Goal: Task Accomplishment & Management: Use online tool/utility

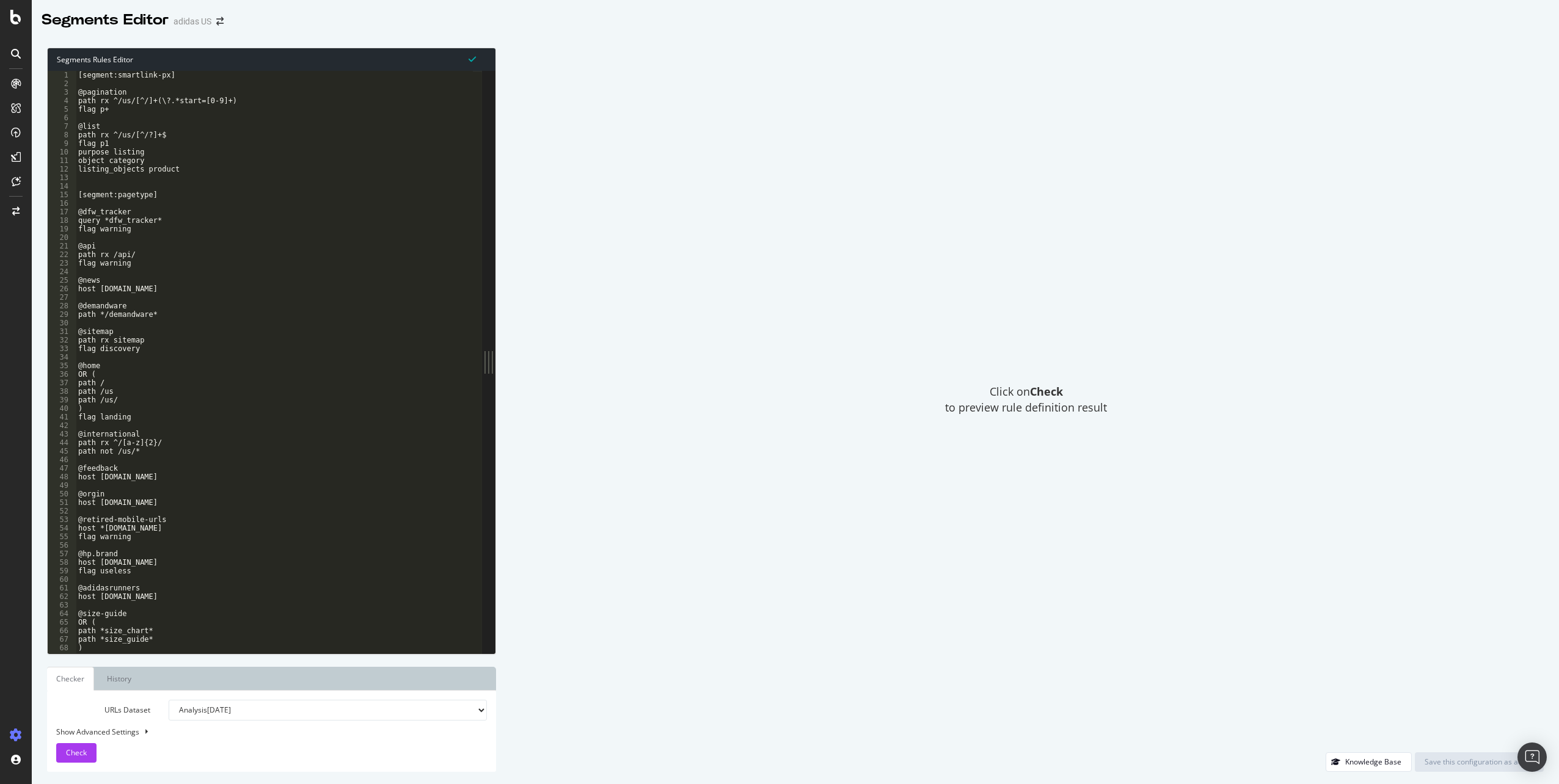
click at [145, 175] on div "[segment:smartlink-px] @pagination path rx ^/us/[^/]+(\?.*start=[0-9]+) flag p+…" at bounding box center [1102, 366] width 2053 height 591
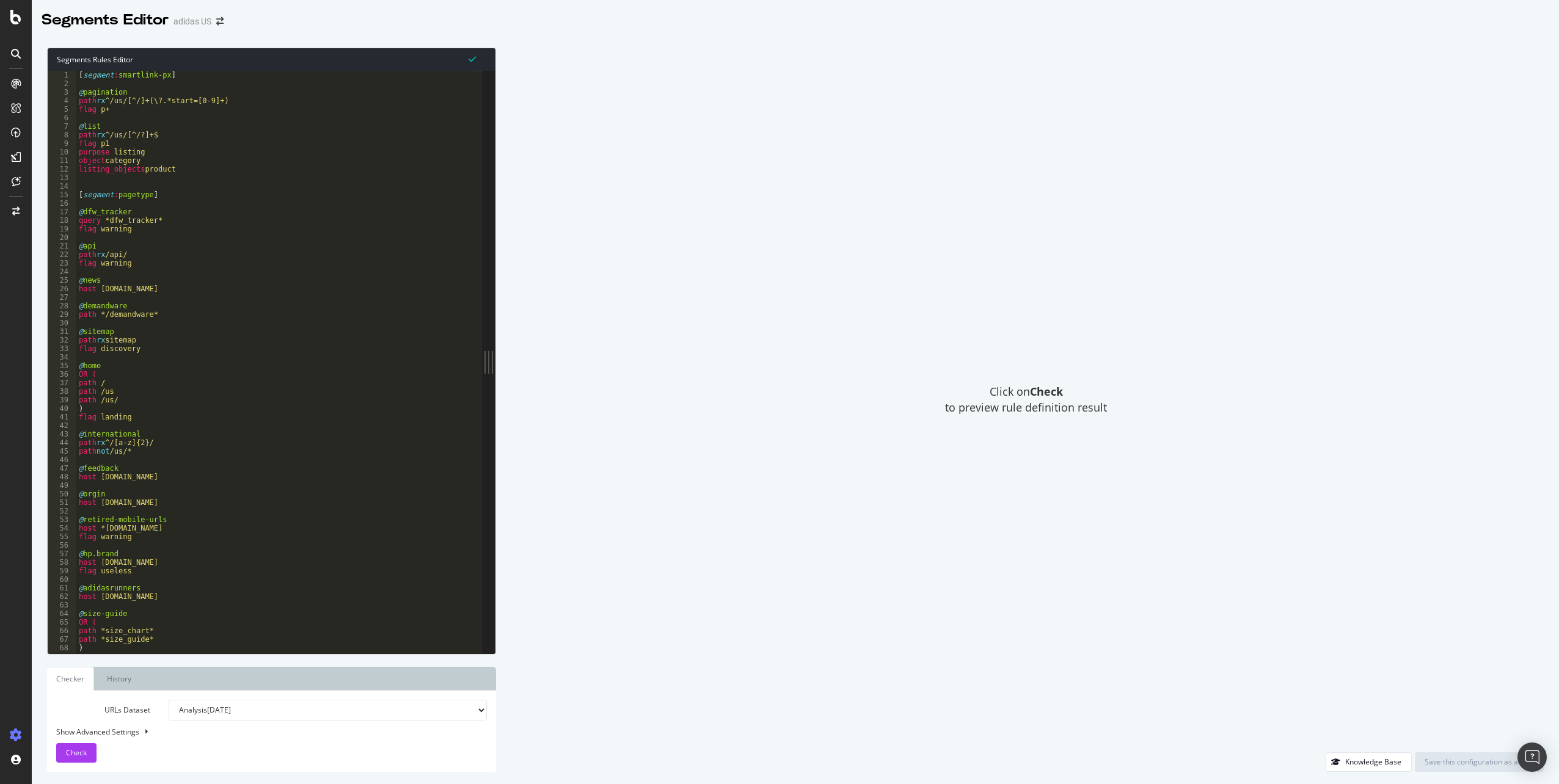
type textarea "purpose listing"
click at [392, 155] on div "[ segment : smartlink-px ] @ pagination path rx ^/us/[^/]+(\?.*start=[0-9]+) fl…" at bounding box center [1103, 366] width 2053 height 591
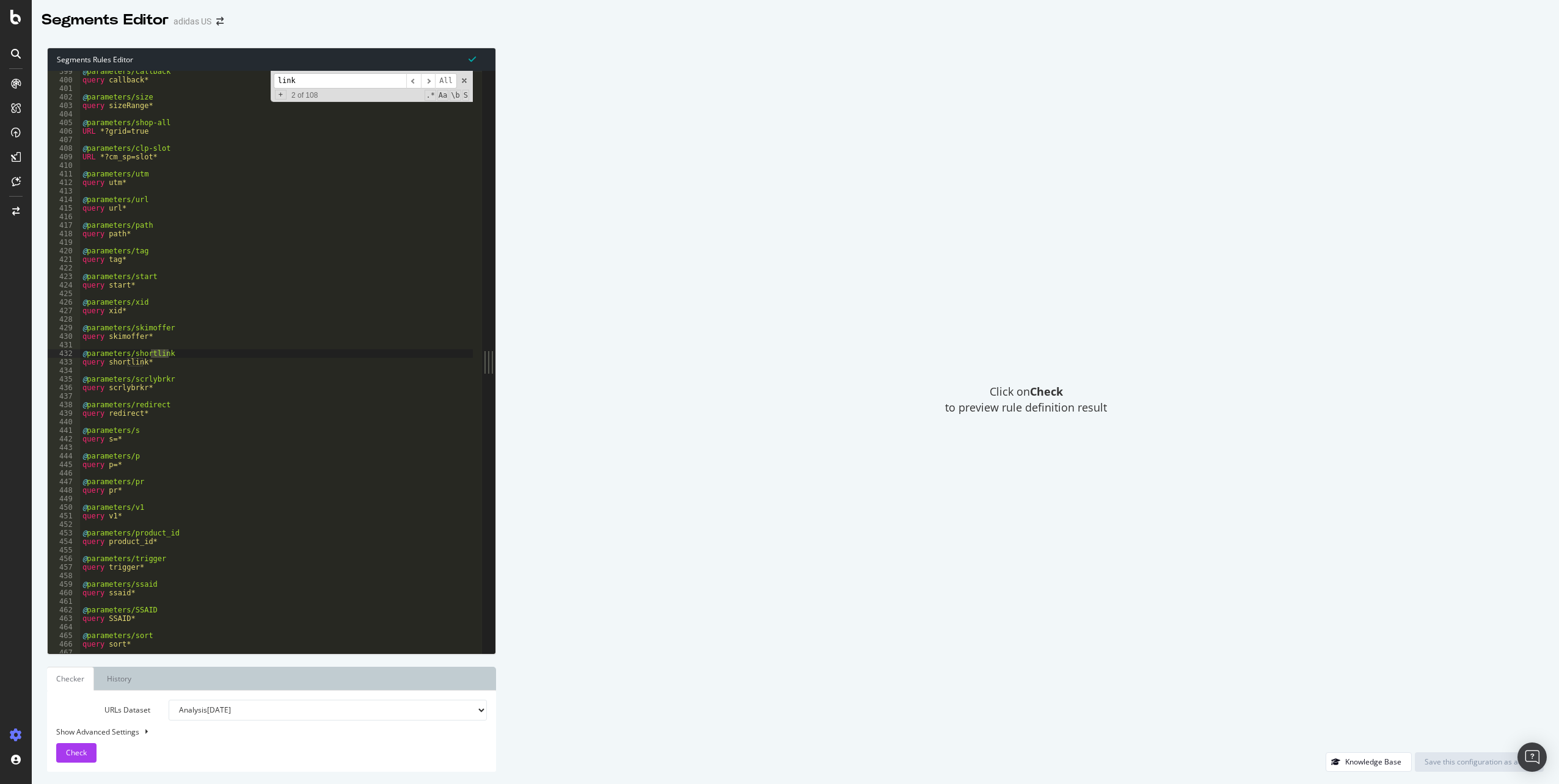
scroll to position [717, 0]
type input "l"
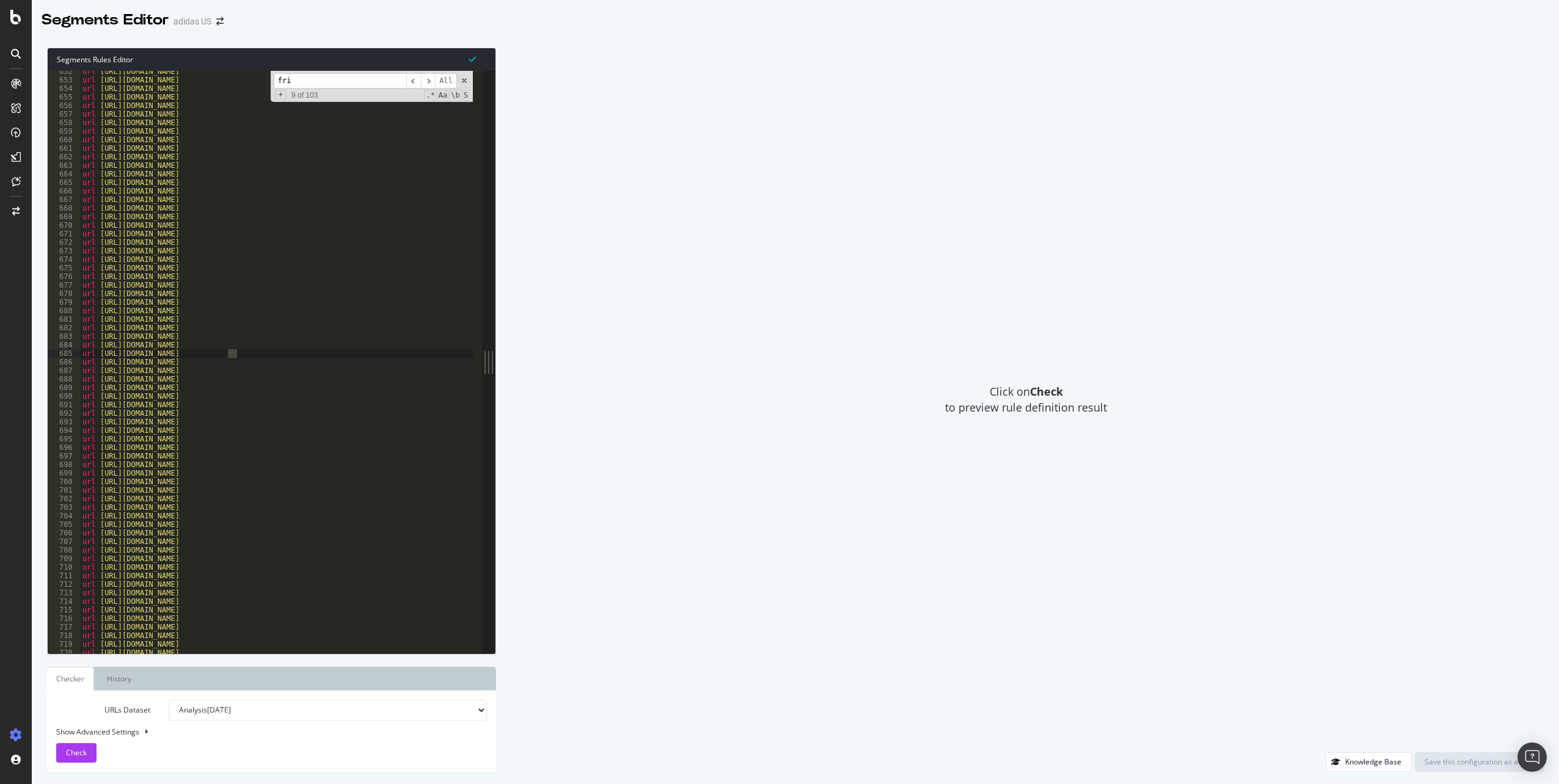
scroll to position [1172, 0]
type input "friday"
click at [430, 83] on span "​" at bounding box center [428, 81] width 14 height 15
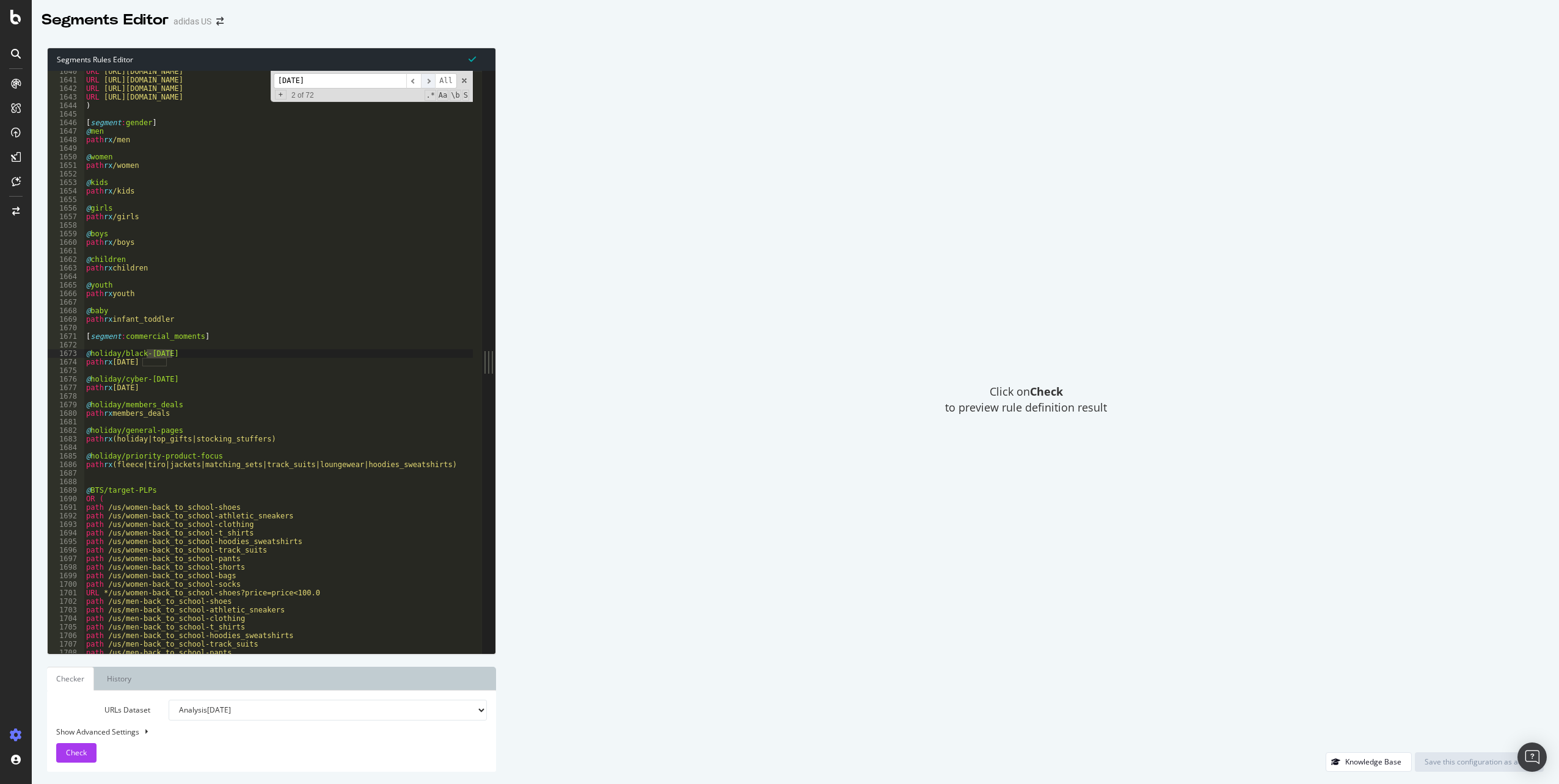
scroll to position [2949, 0]
click at [429, 81] on span "​" at bounding box center [428, 81] width 14 height 15
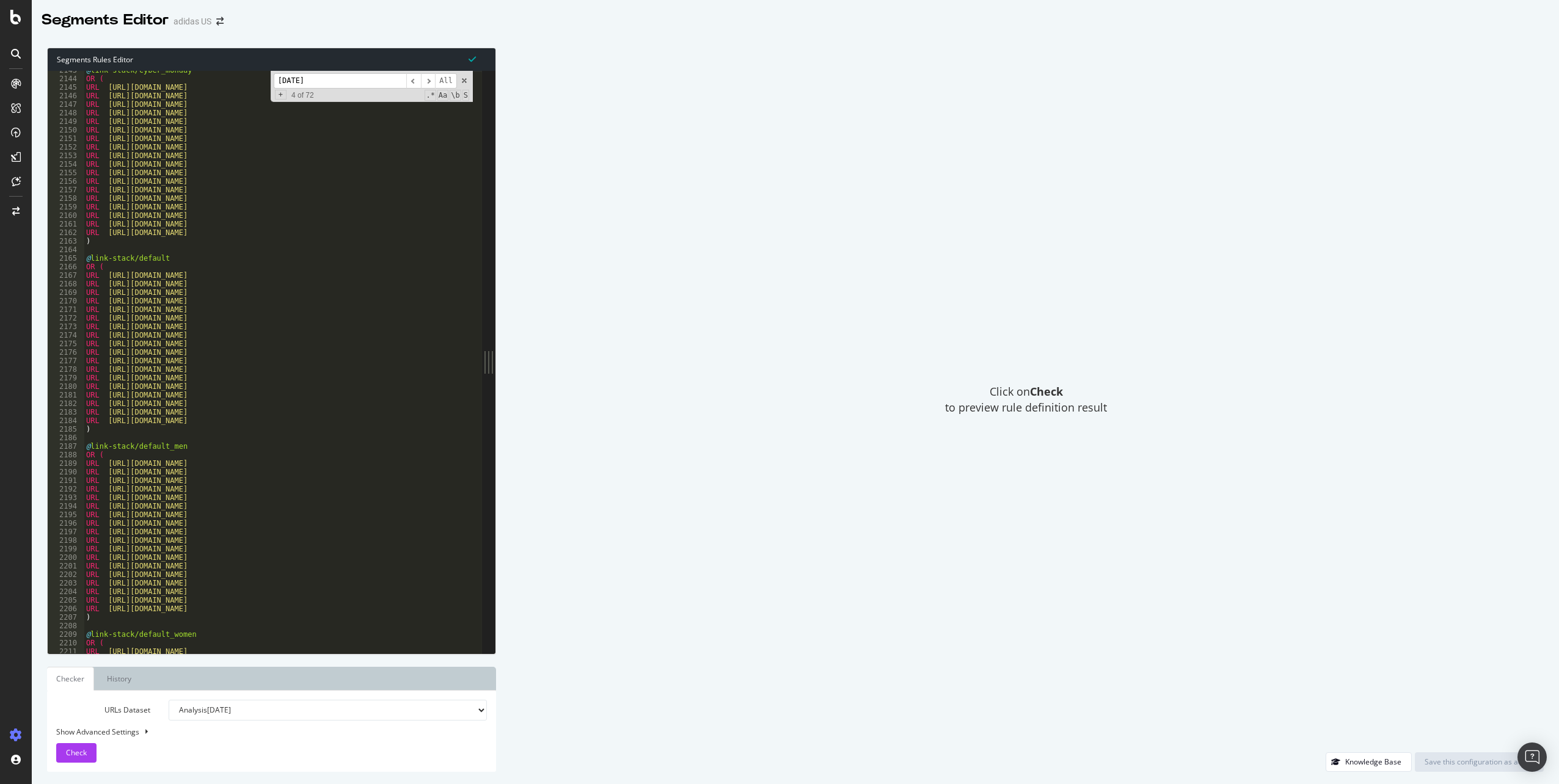
scroll to position [3831, 0]
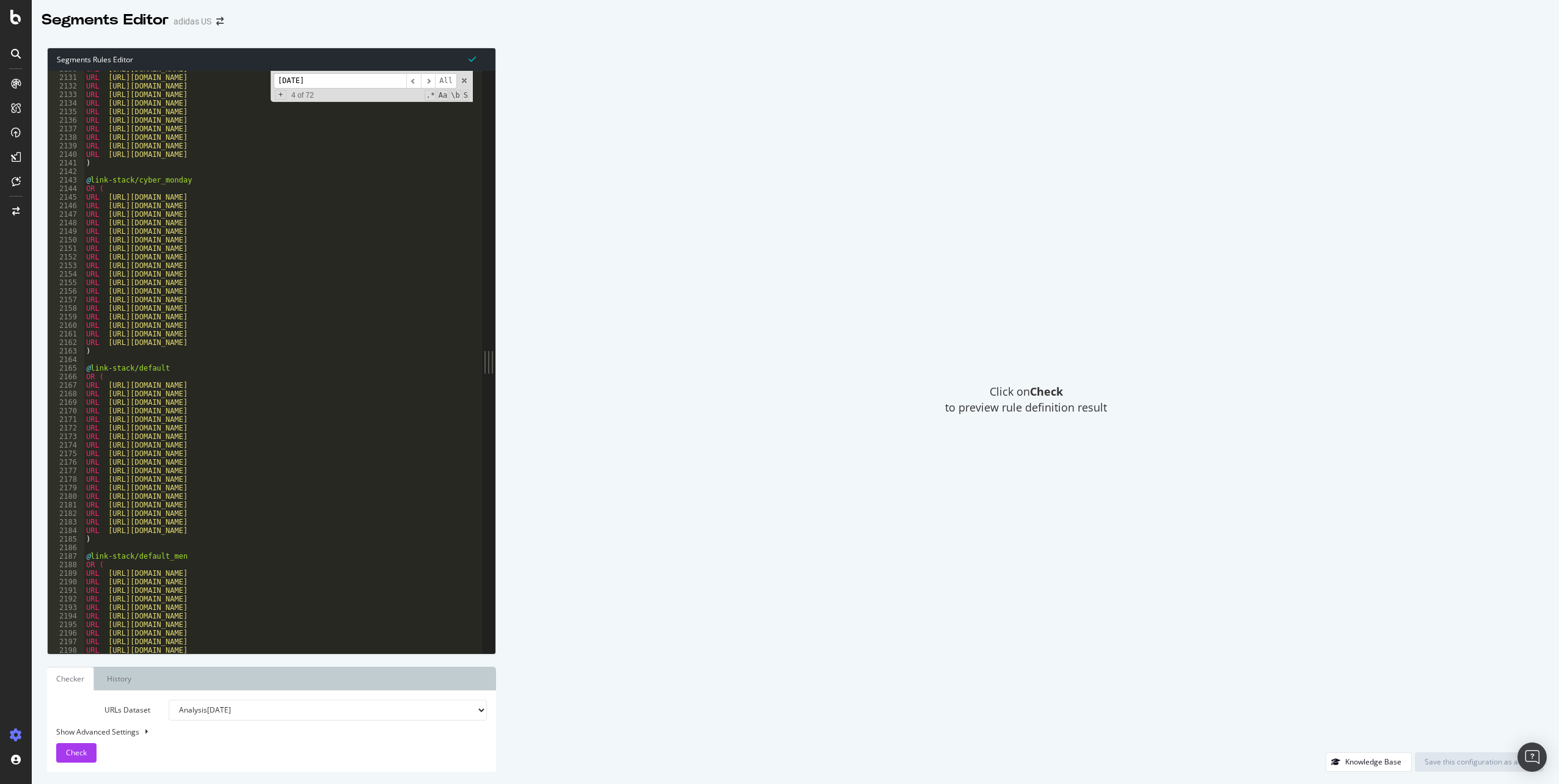
drag, startPoint x: 238, startPoint y: 223, endPoint x: 258, endPoint y: 280, distance: 60.4
click at [238, 223] on div "URL https://www.adidas.com/us/black-running-shoes URL https://www.adidas.com/us…" at bounding box center [1110, 360] width 2053 height 591
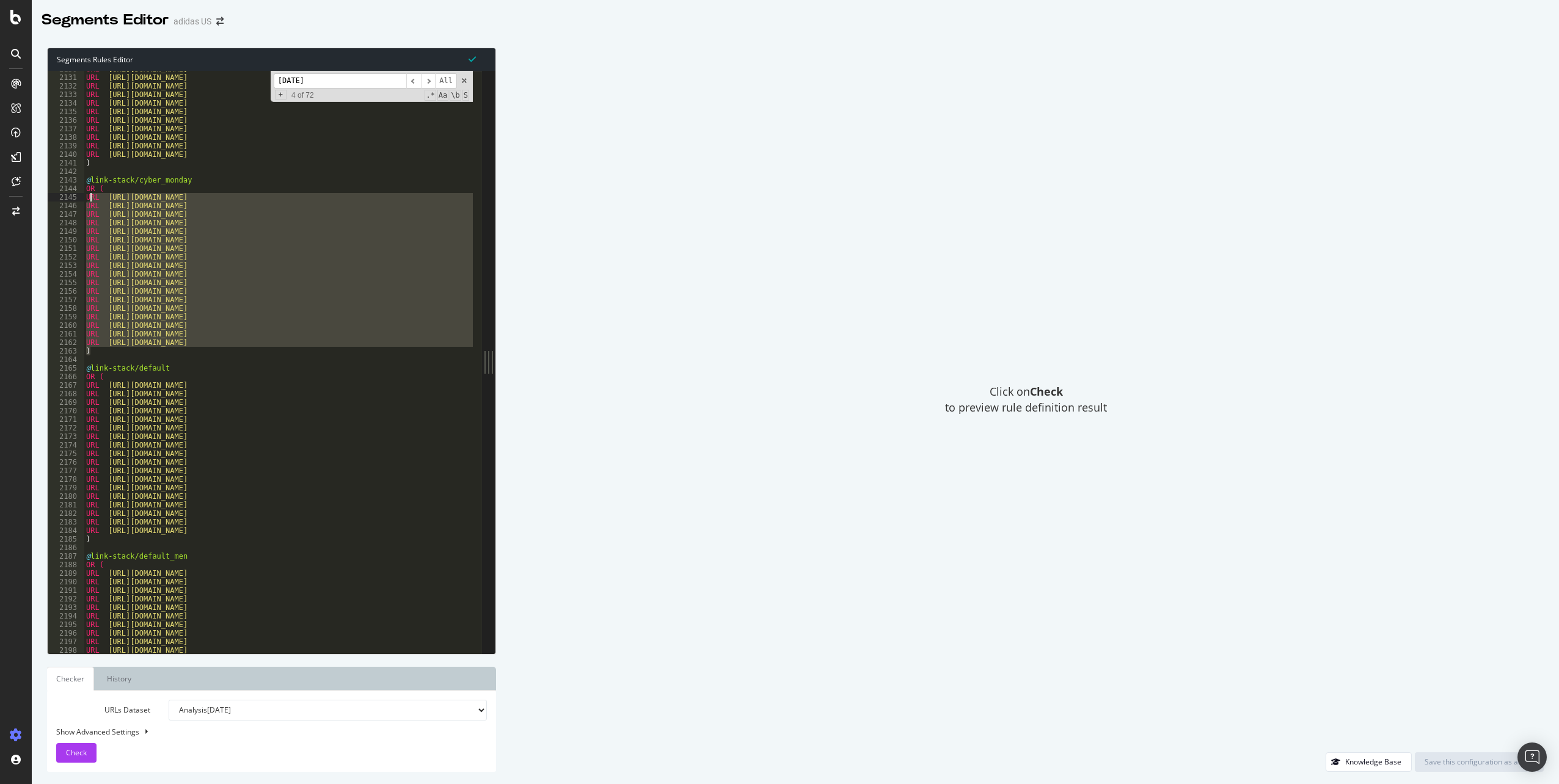
drag, startPoint x: 283, startPoint y: 347, endPoint x: 89, endPoint y: 198, distance: 244.6
click at [89, 198] on div "URL https://www.adidas.com/us/black-running-shoes URL https://www.adidas.com/us…" at bounding box center [1110, 360] width 2053 height 591
type textarea "U"
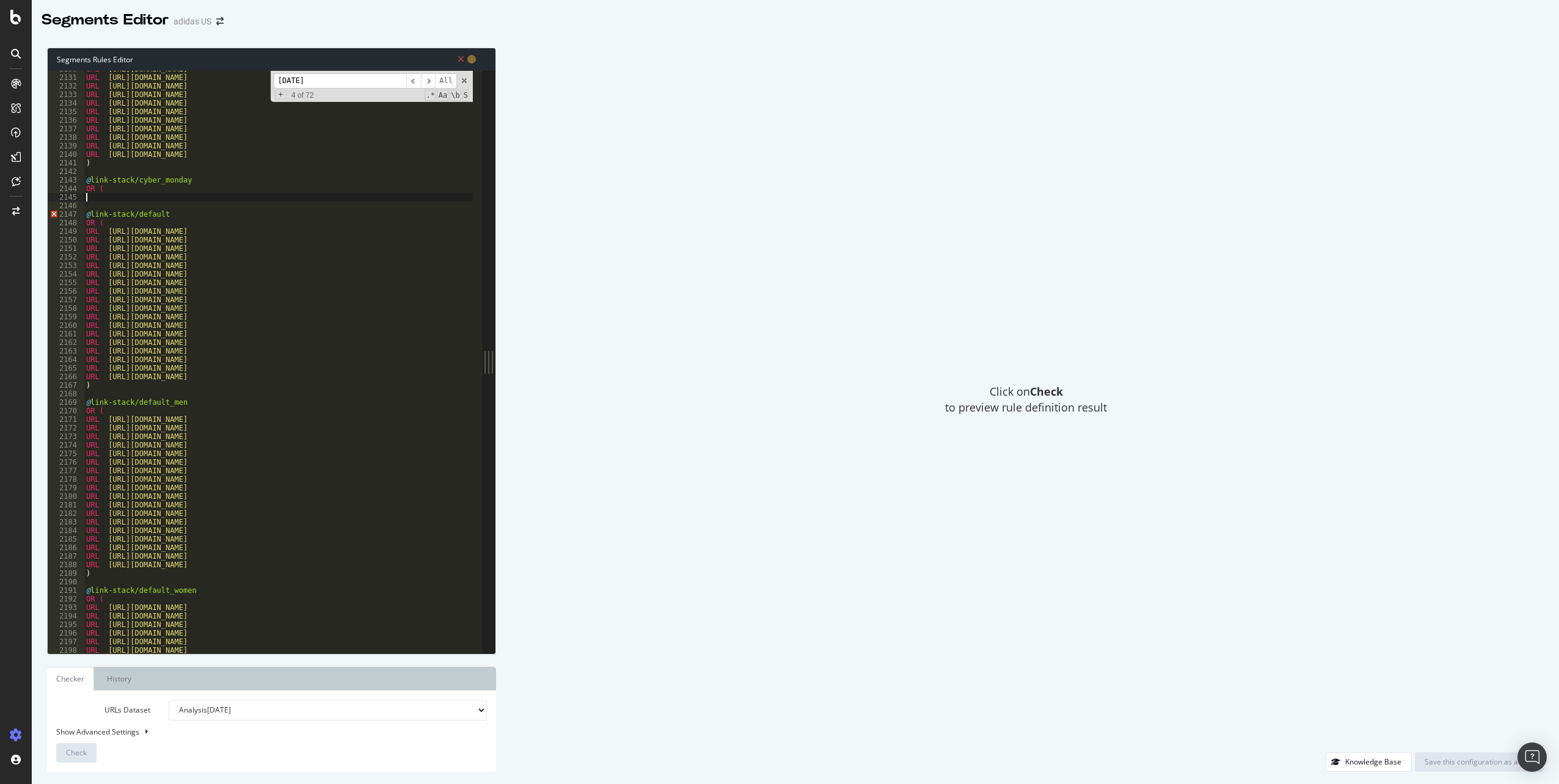
paste textarea ")"
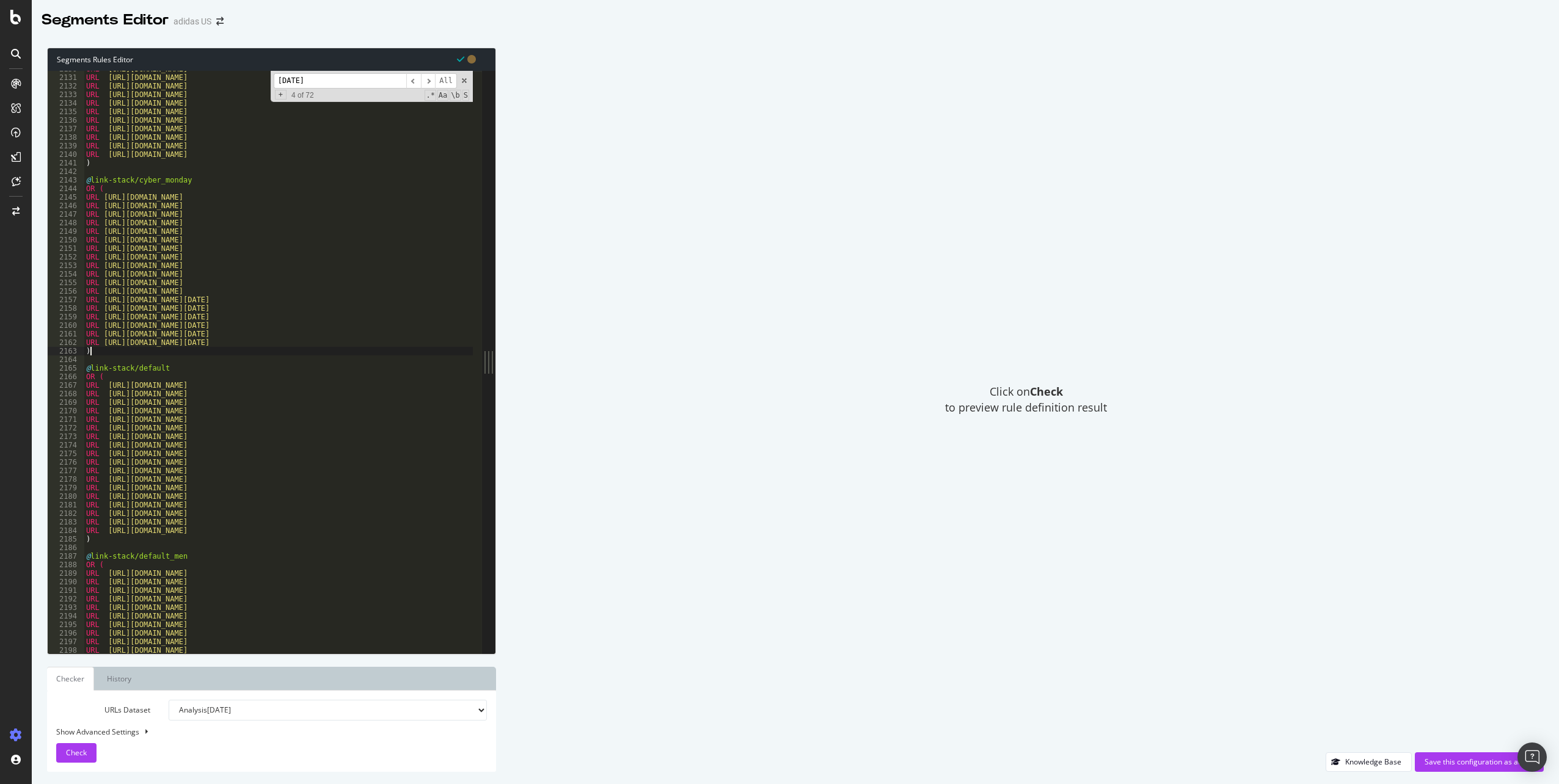
click at [405, 287] on div "URL https://www.adidas.com/us/black-running-shoes URL https://www.adidas.com/us…" at bounding box center [1110, 360] width 2053 height 591
type textarea "URL https://www.adidas.com/us/cyber_monday-golf-shoes"
click at [77, 748] on span "Check" at bounding box center [76, 752] width 21 height 10
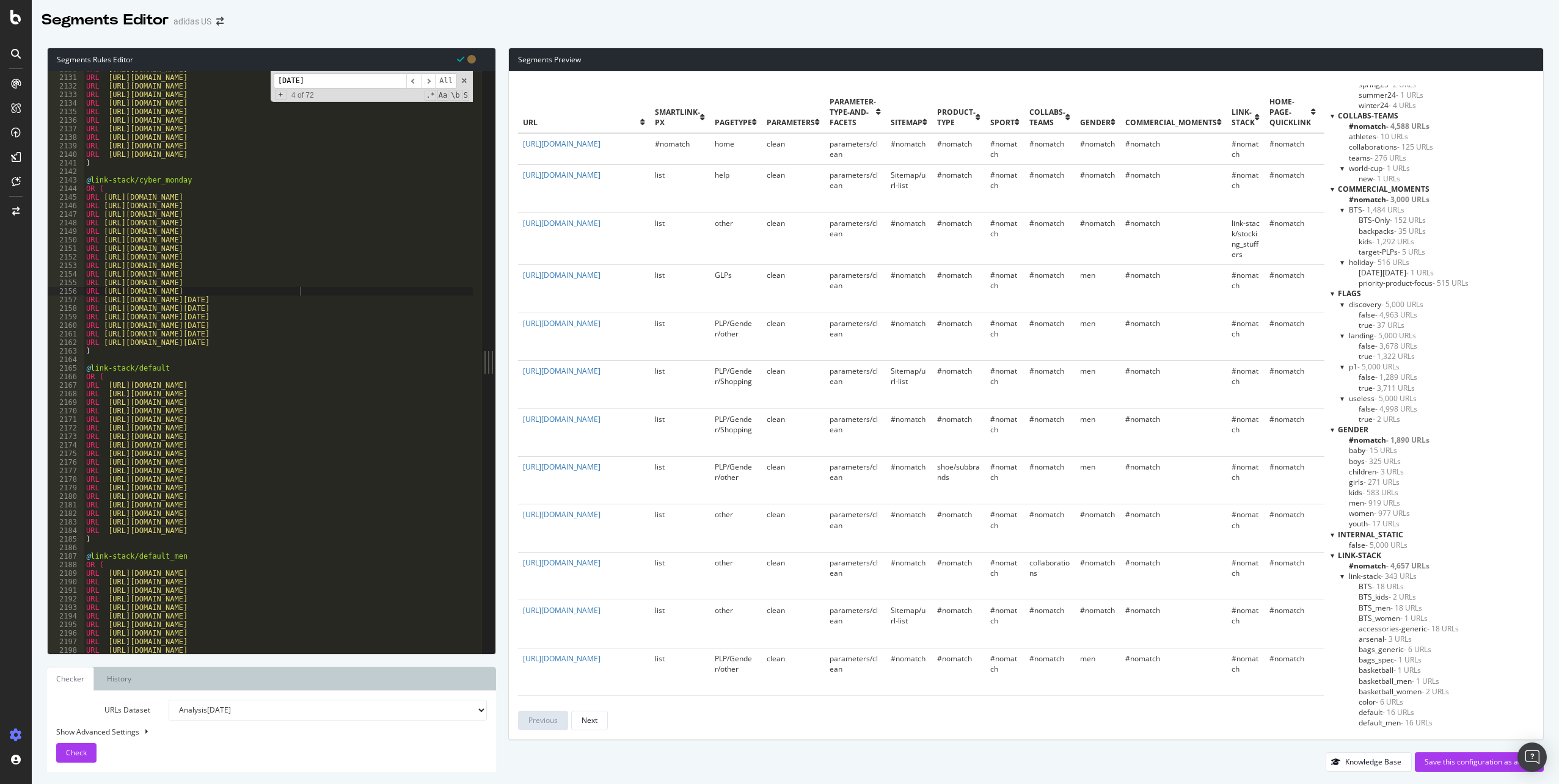
scroll to position [245, 0]
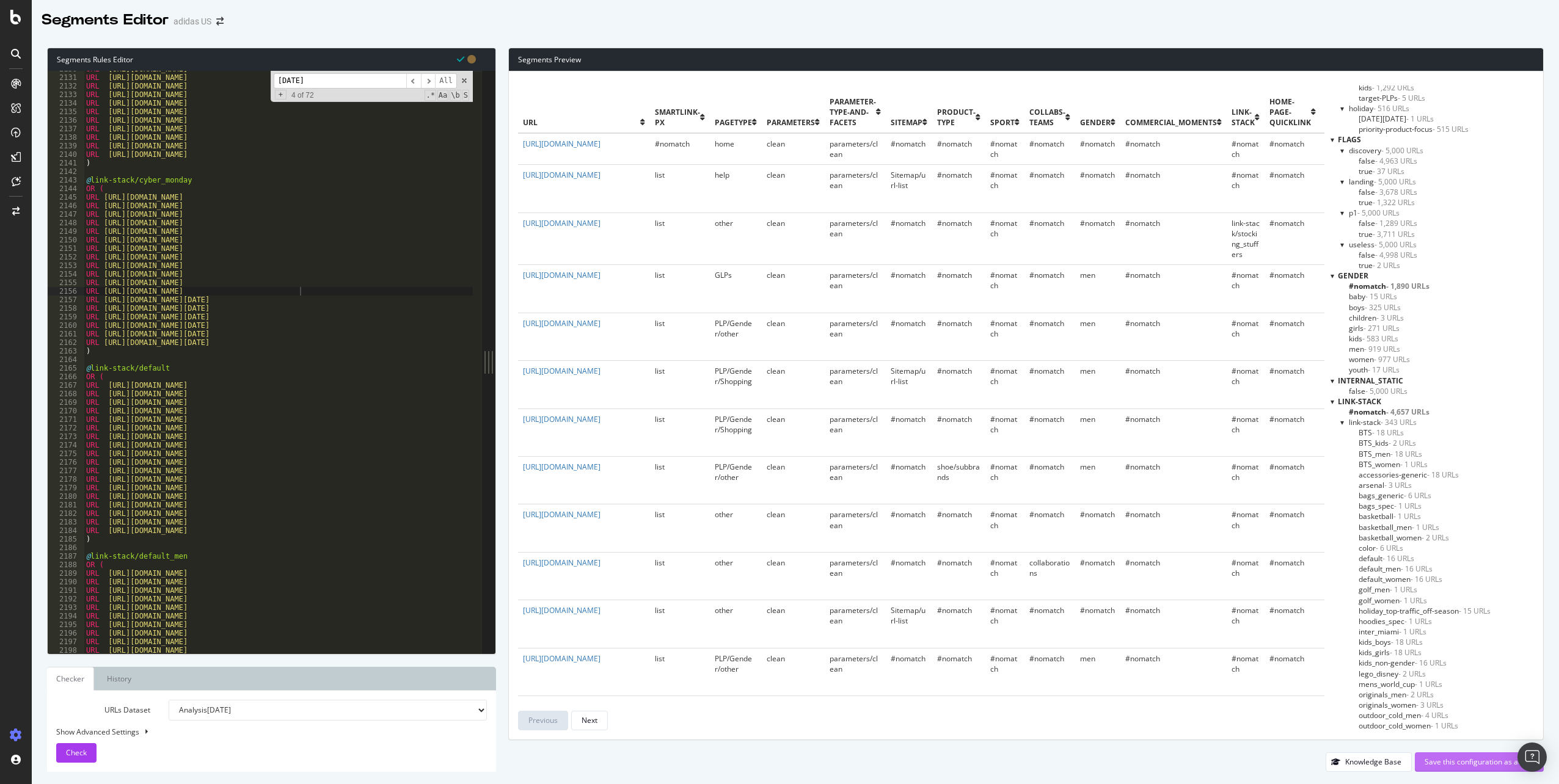
click at [1453, 754] on div "Save this configuration as active" at bounding box center [1479, 762] width 109 height 18
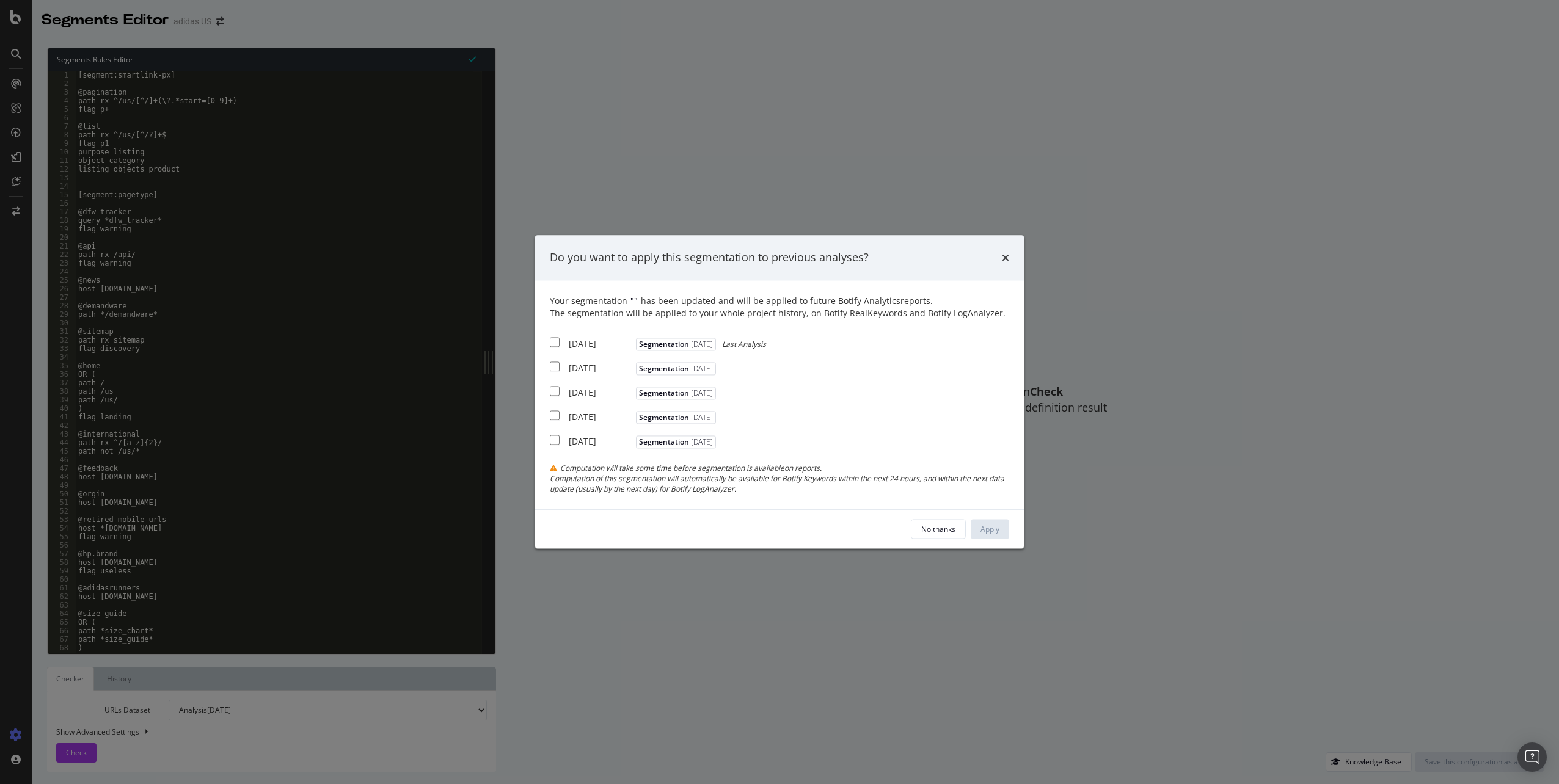
click at [564, 345] on div "2025 Sep. 23rd Segmentation 2025-09-22 Last Analysis" at bounding box center [658, 342] width 216 height 15
checkbox input "true"
click at [562, 368] on div "2025 Sep. 16th Segmentation 2025-09-22" at bounding box center [634, 367] width 169 height 15
checkbox input "true"
click at [560, 390] on div "2025 Sep. 9th Segmentation 2025-09-22" at bounding box center [634, 391] width 169 height 15
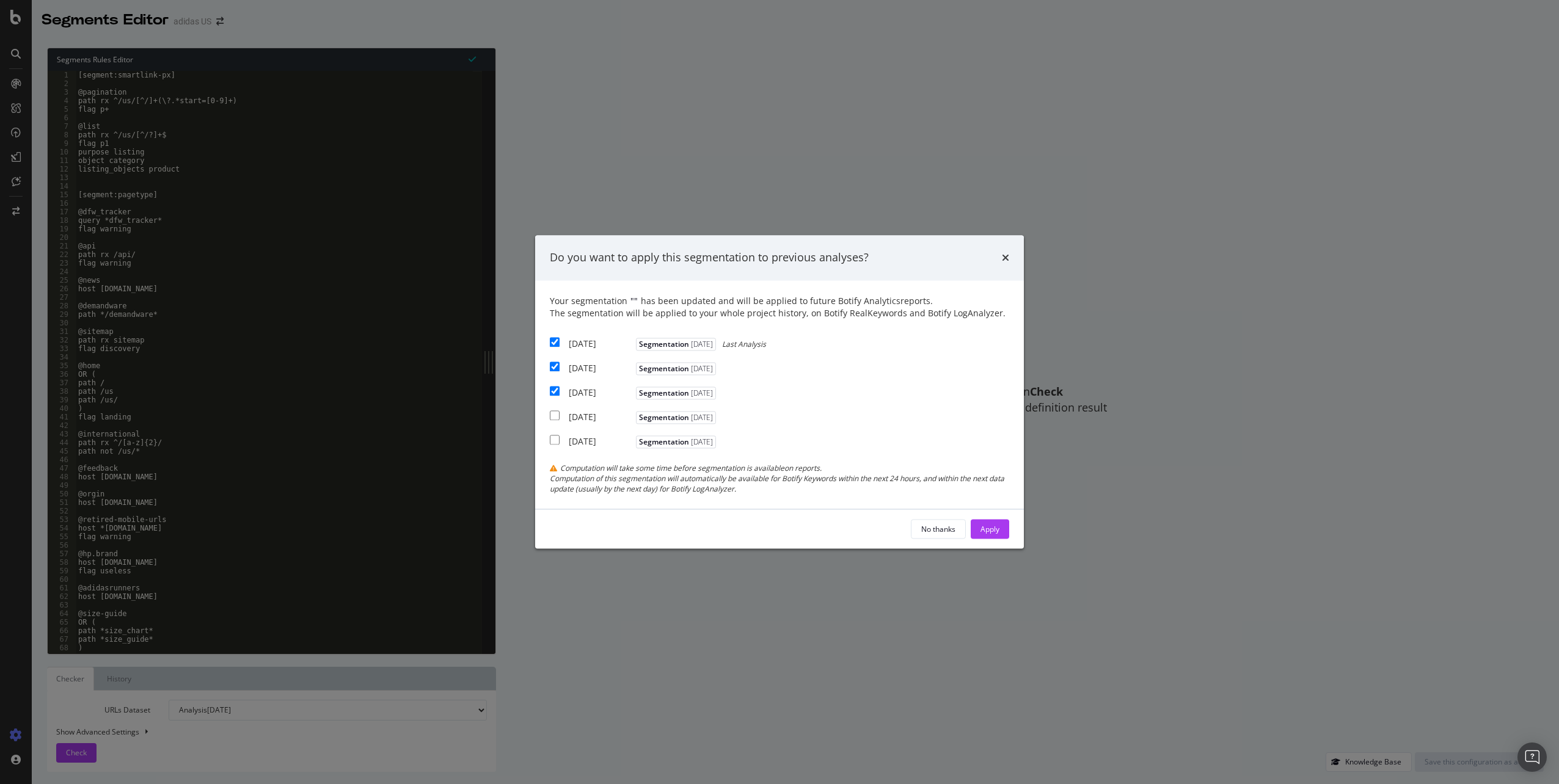
checkbox input "true"
click at [1004, 527] on button "Apply" at bounding box center [990, 529] width 38 height 20
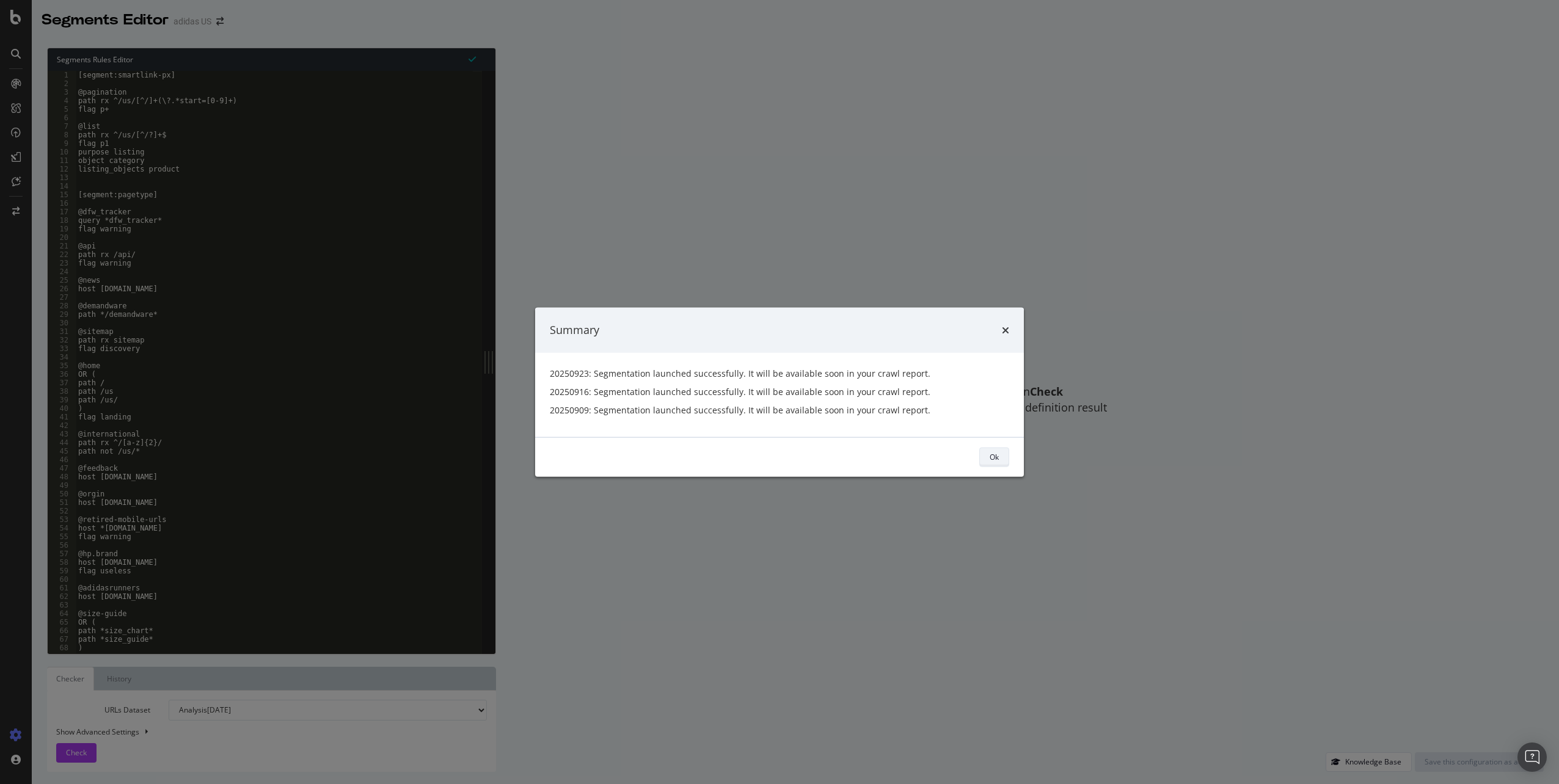
click at [1004, 466] on button "Ok" at bounding box center [994, 456] width 30 height 20
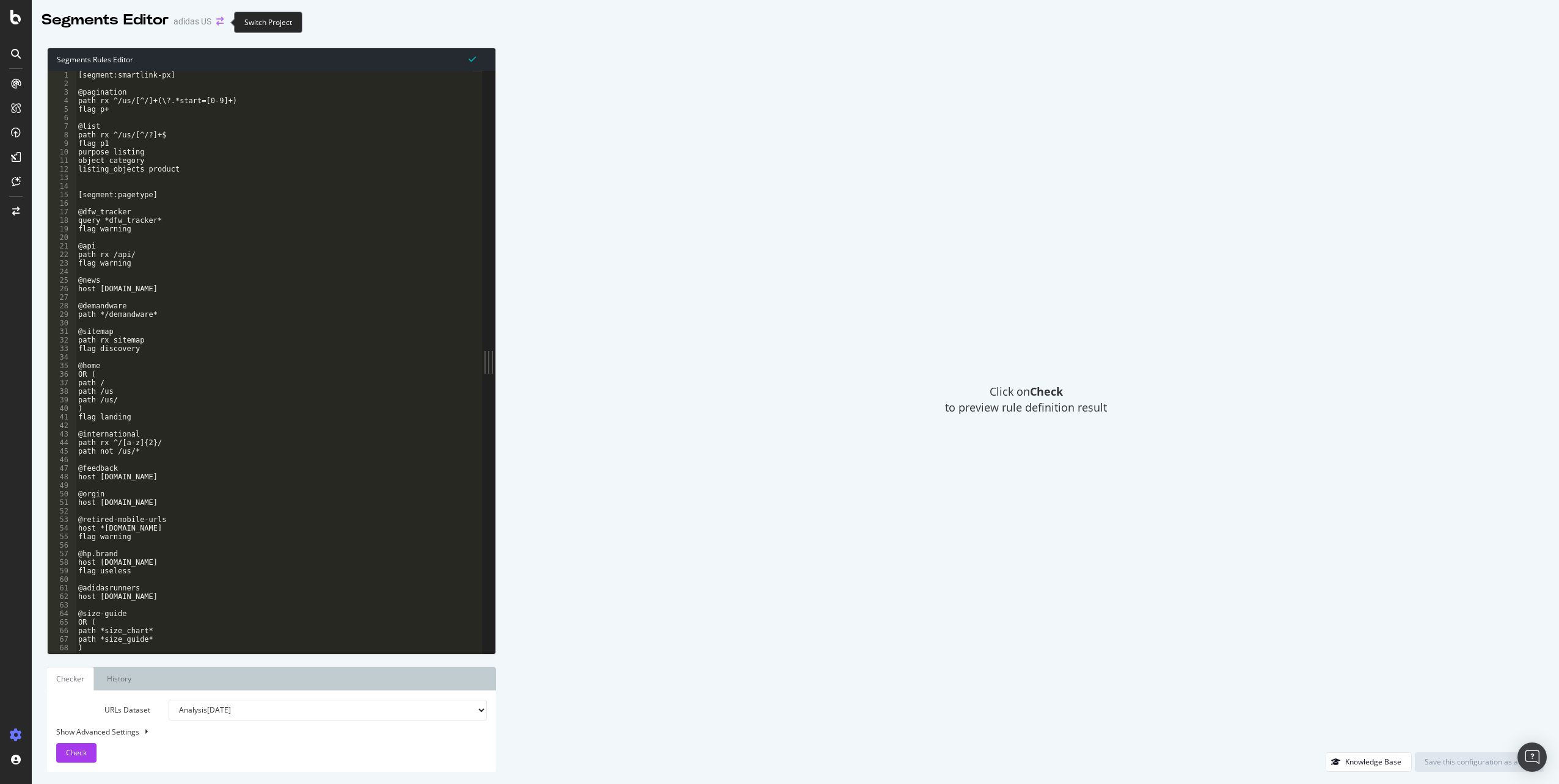
click at [217, 23] on icon "arrow-right-arrow-left" at bounding box center [220, 21] width 8 height 9
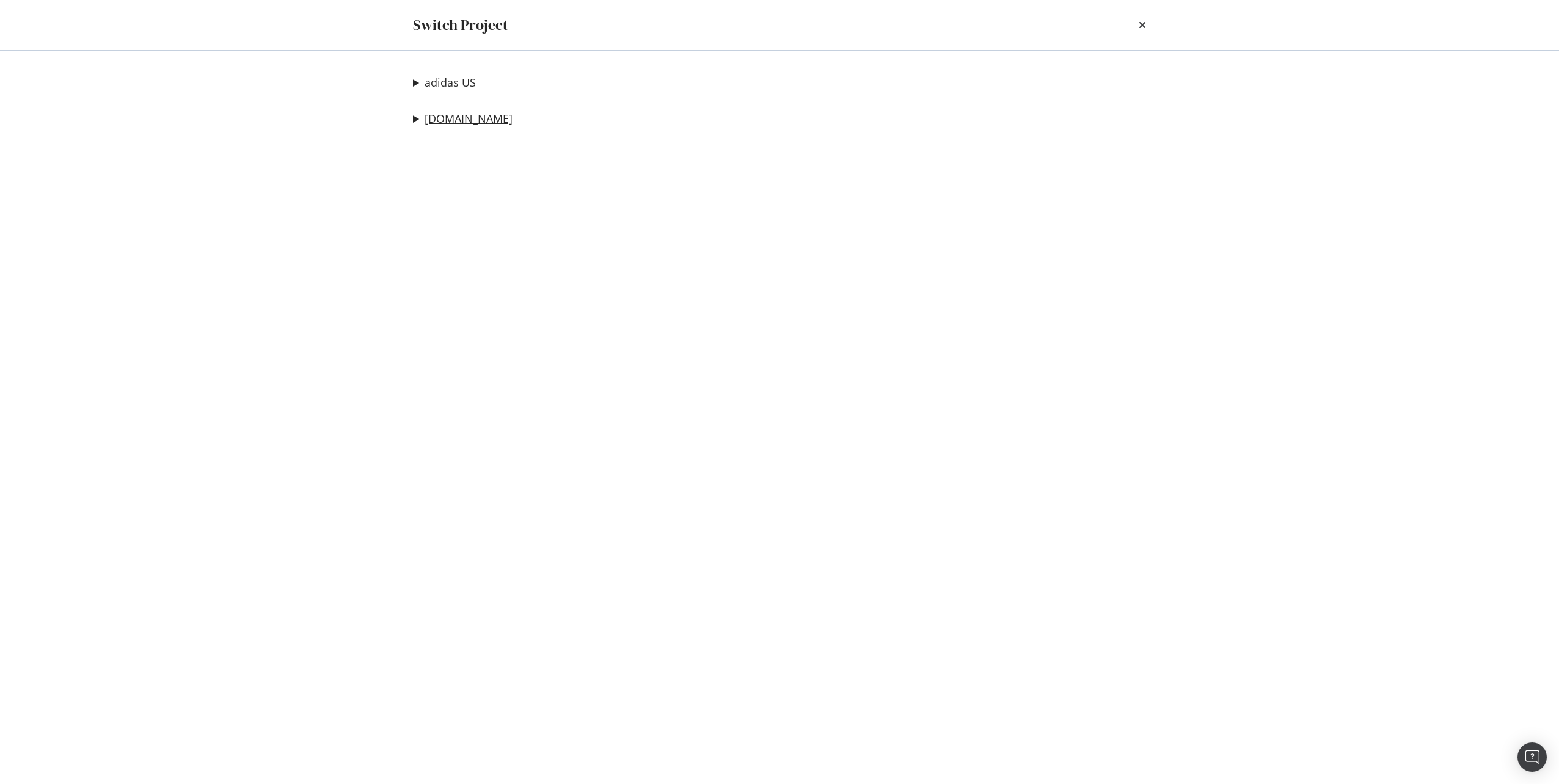
click at [450, 124] on link "adidas.ca" at bounding box center [469, 118] width 88 height 13
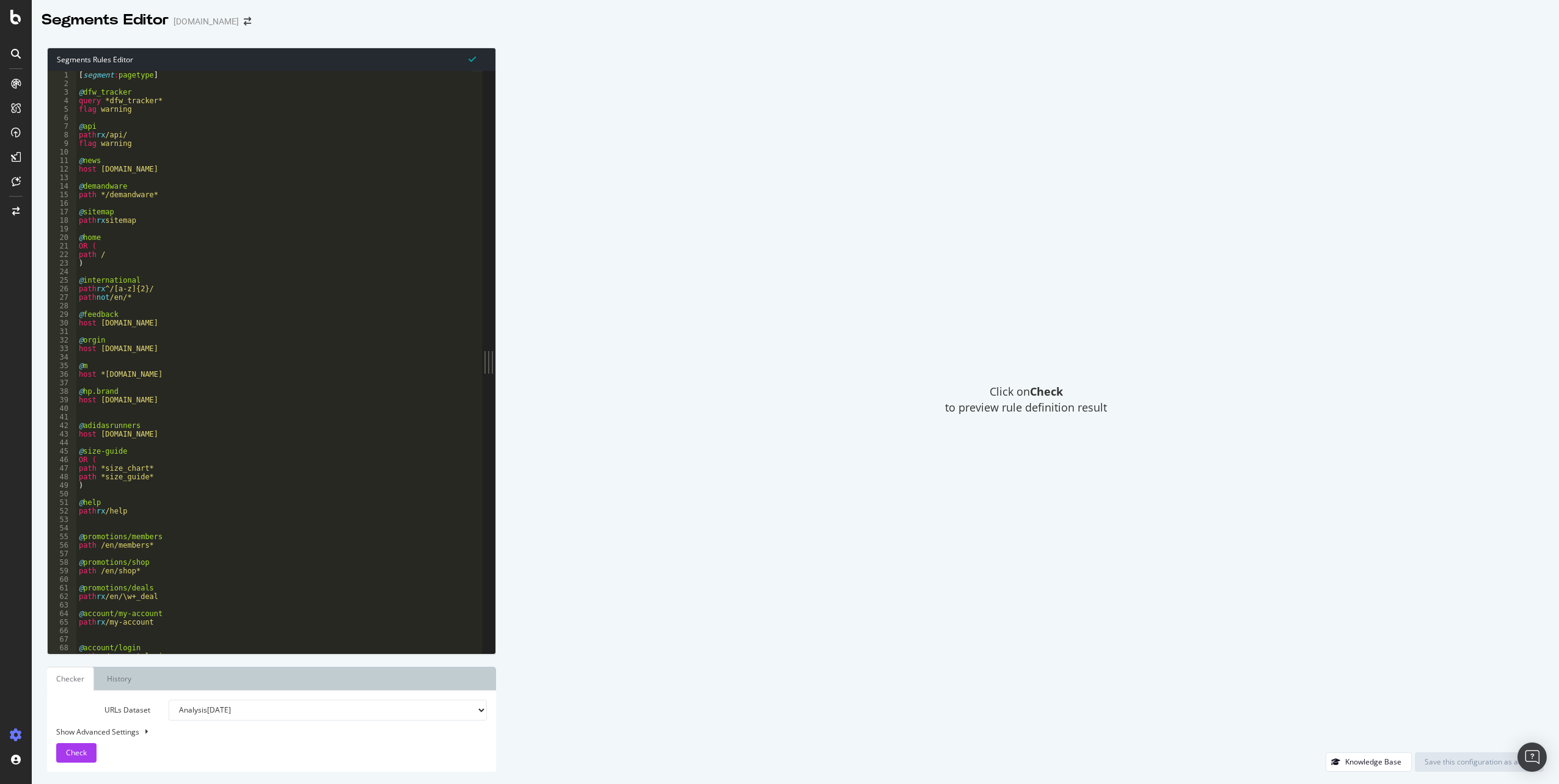
click at [427, 178] on div "[ segment : pagetype ] @ dfw_tracker query *dfw_tracker* flag warning @ api pat…" at bounding box center [1103, 366] width 2053 height 591
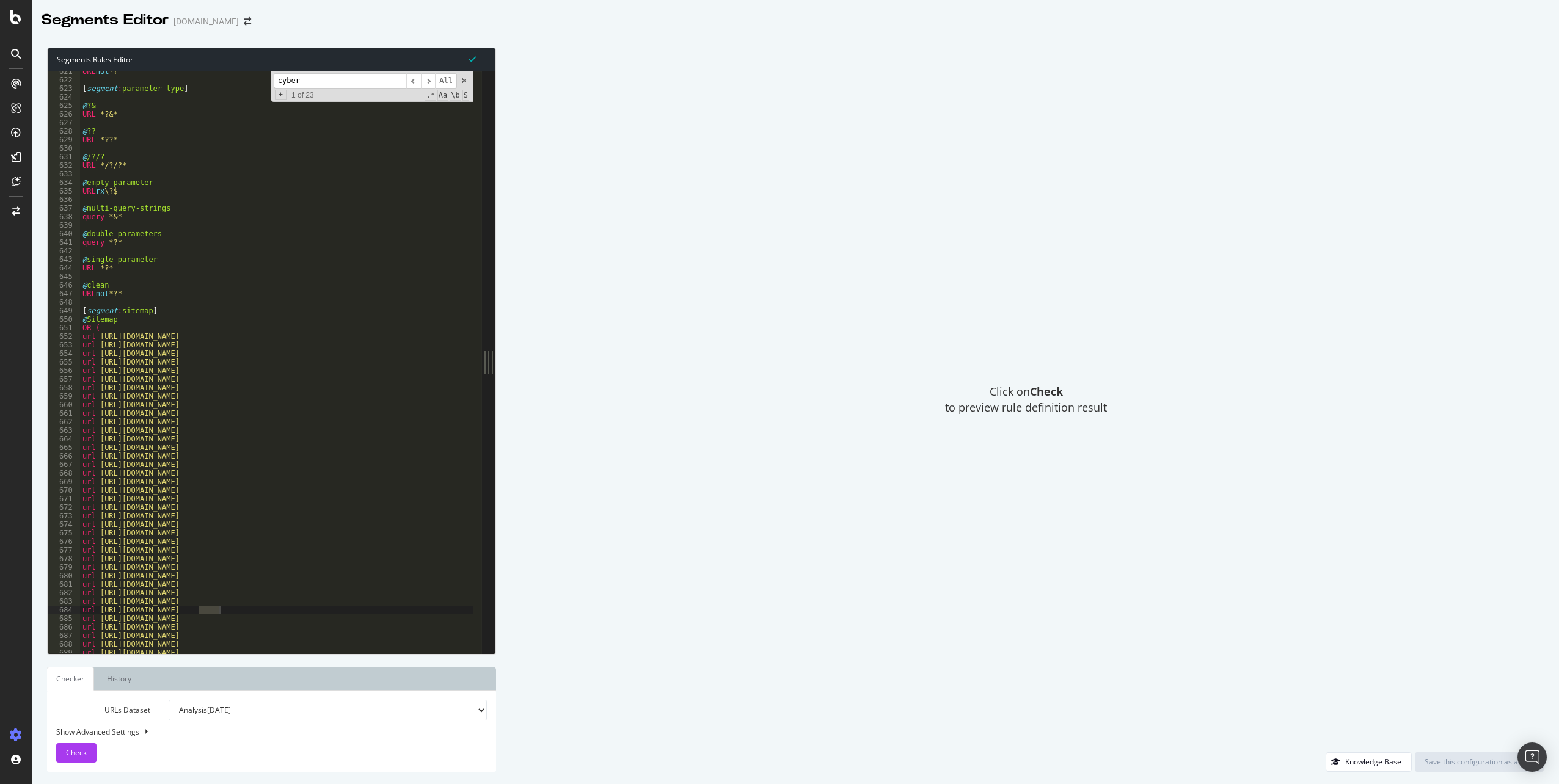
scroll to position [2193, 0]
type input "cyber"
click at [433, 84] on span "​" at bounding box center [428, 81] width 14 height 15
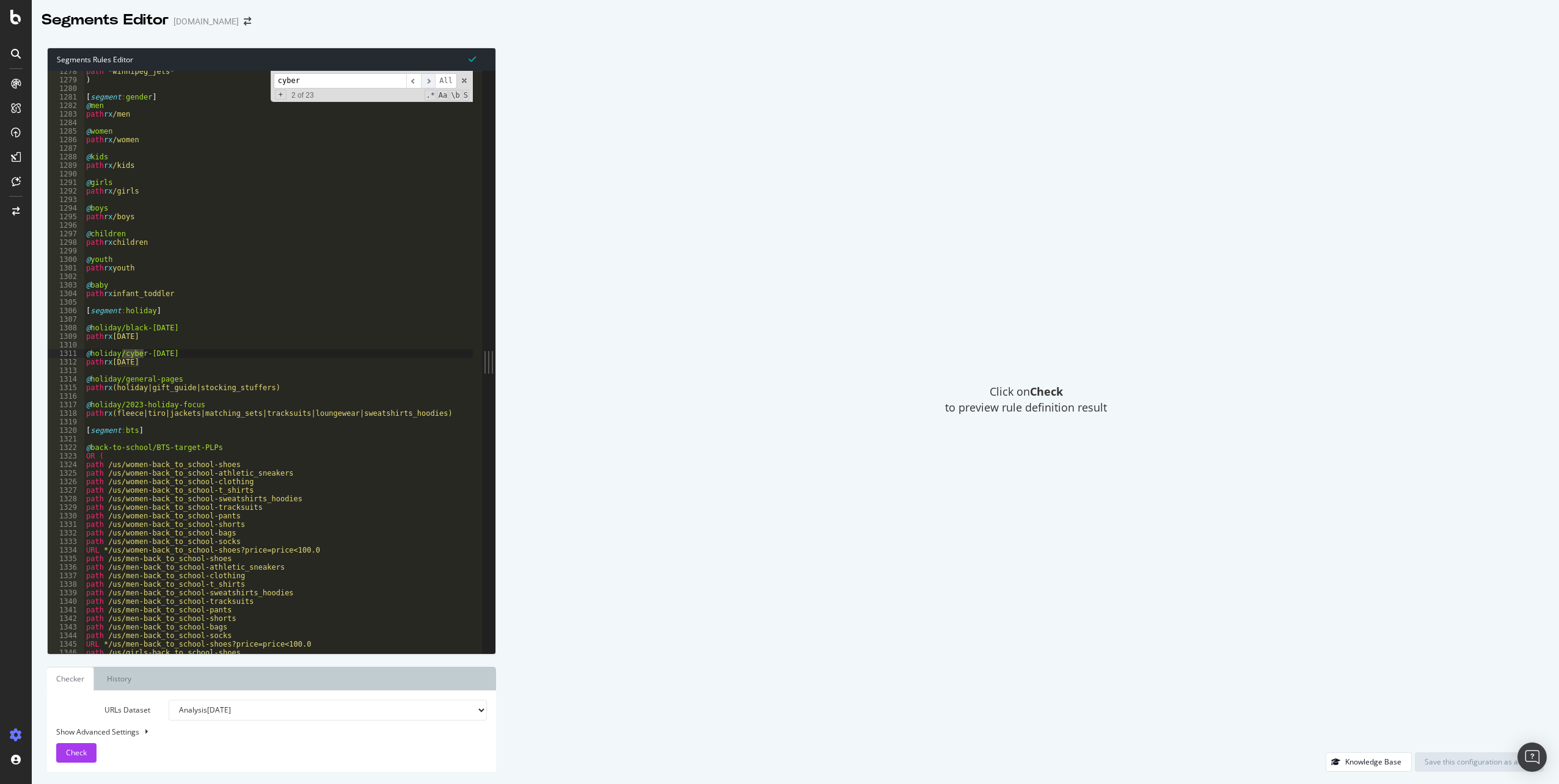
scroll to position [4515, 0]
click at [433, 84] on span "​" at bounding box center [428, 81] width 14 height 15
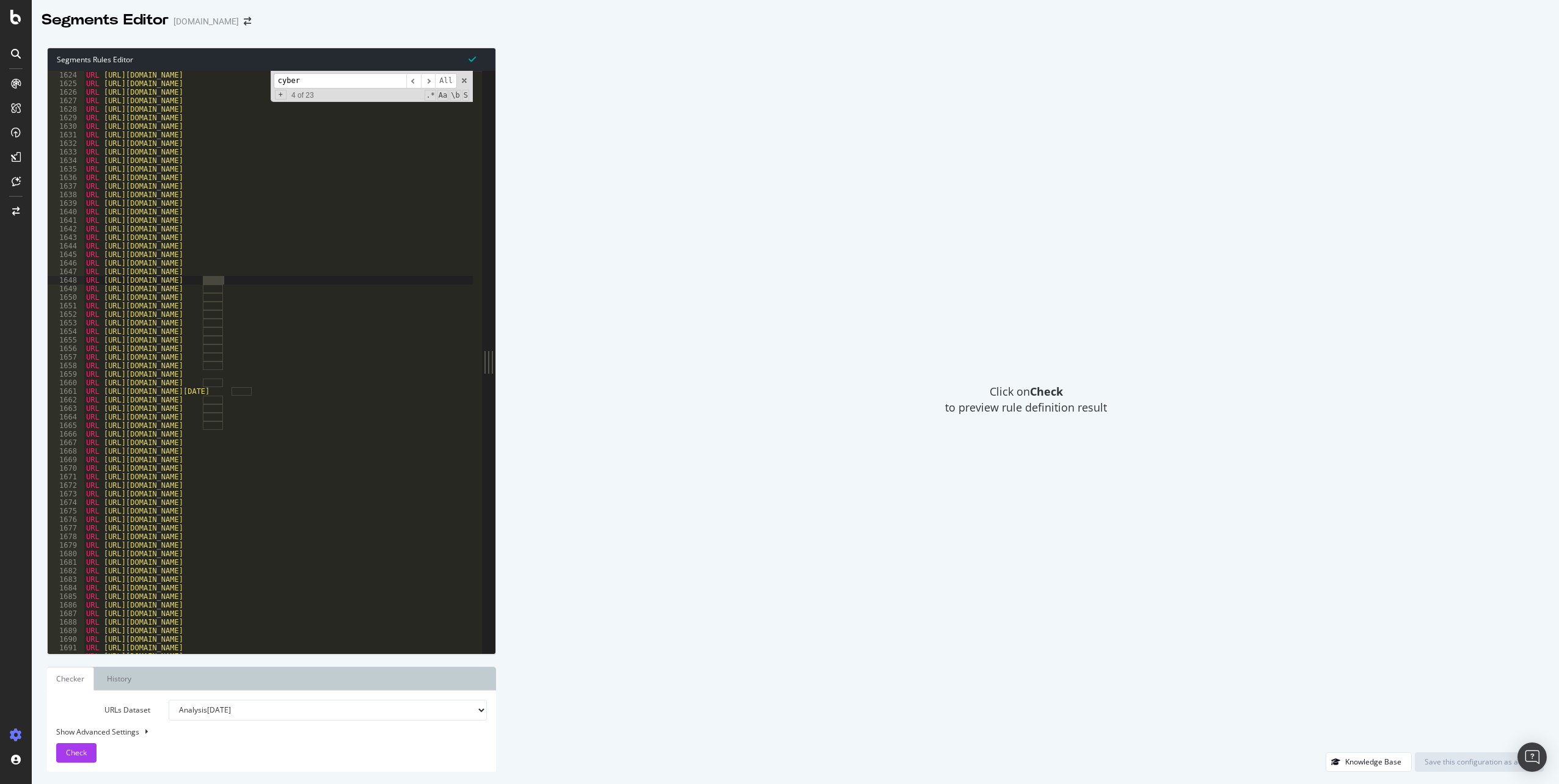
scroll to position [5736, 0]
click at [263, 273] on div "URL https://www.adidas.ca/en/women-gift_guide-jackets URL https://www.adidas.ca…" at bounding box center [1110, 366] width 2053 height 591
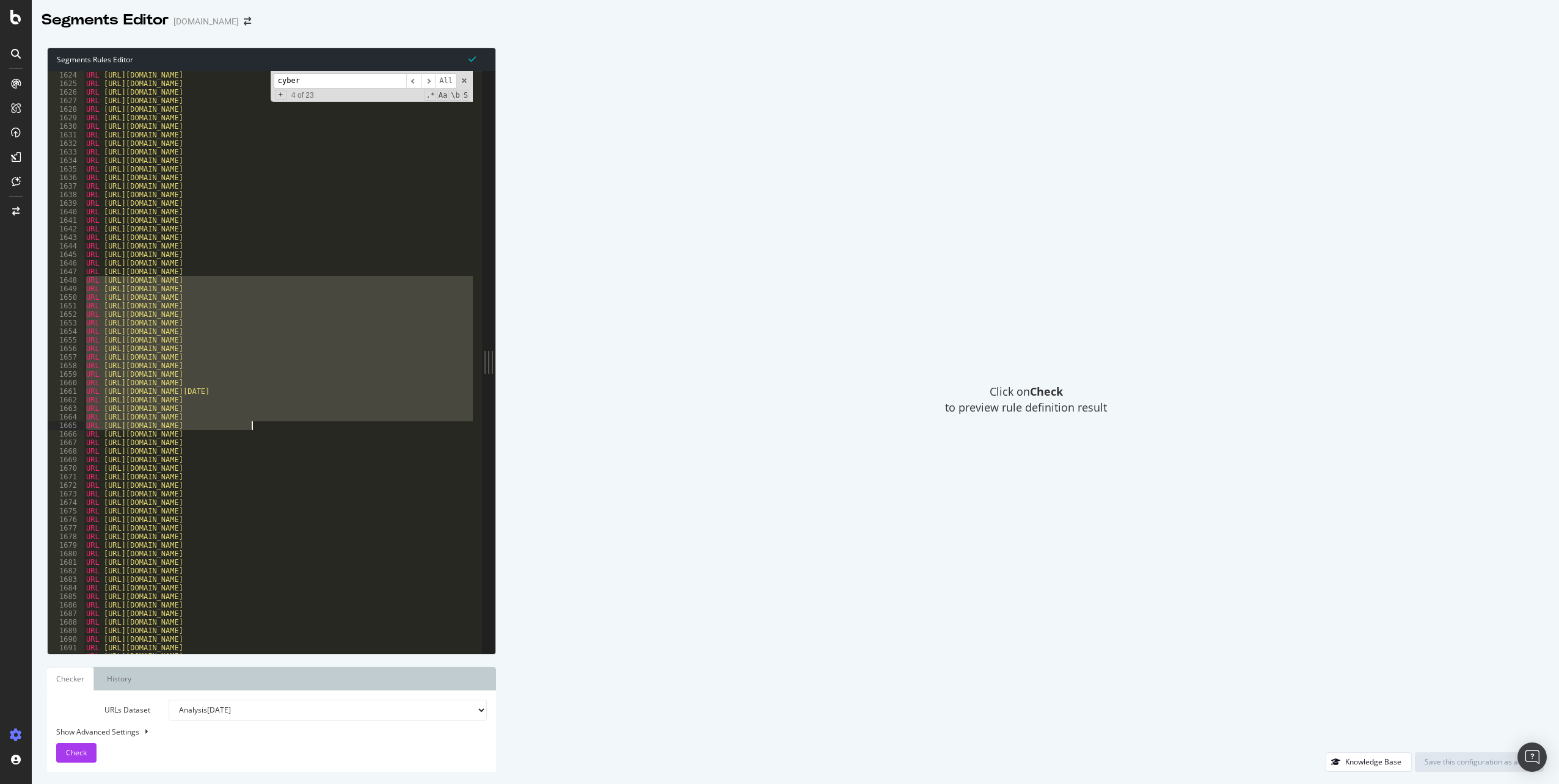
drag, startPoint x: 85, startPoint y: 280, endPoint x: 360, endPoint y: 424, distance: 310.4
click at [360, 424] on div "URL https://www.adidas.ca/en/women-gift_guide-jackets URL https://www.adidas.ca…" at bounding box center [1110, 366] width 2053 height 591
click at [258, 426] on div "URL https://www.adidas.ca/en/women-gift_guide-jackets URL https://www.adidas.ca…" at bounding box center [278, 362] width 389 height 583
drag, startPoint x: 258, startPoint y: 426, endPoint x: 78, endPoint y: 282, distance: 230.5
click at [78, 282] on div "URL https://www.adidas.ca/en/cyber_monday 1624 1625 1626 1627 1628 1629 1630 16…" at bounding box center [265, 362] width 434 height 583
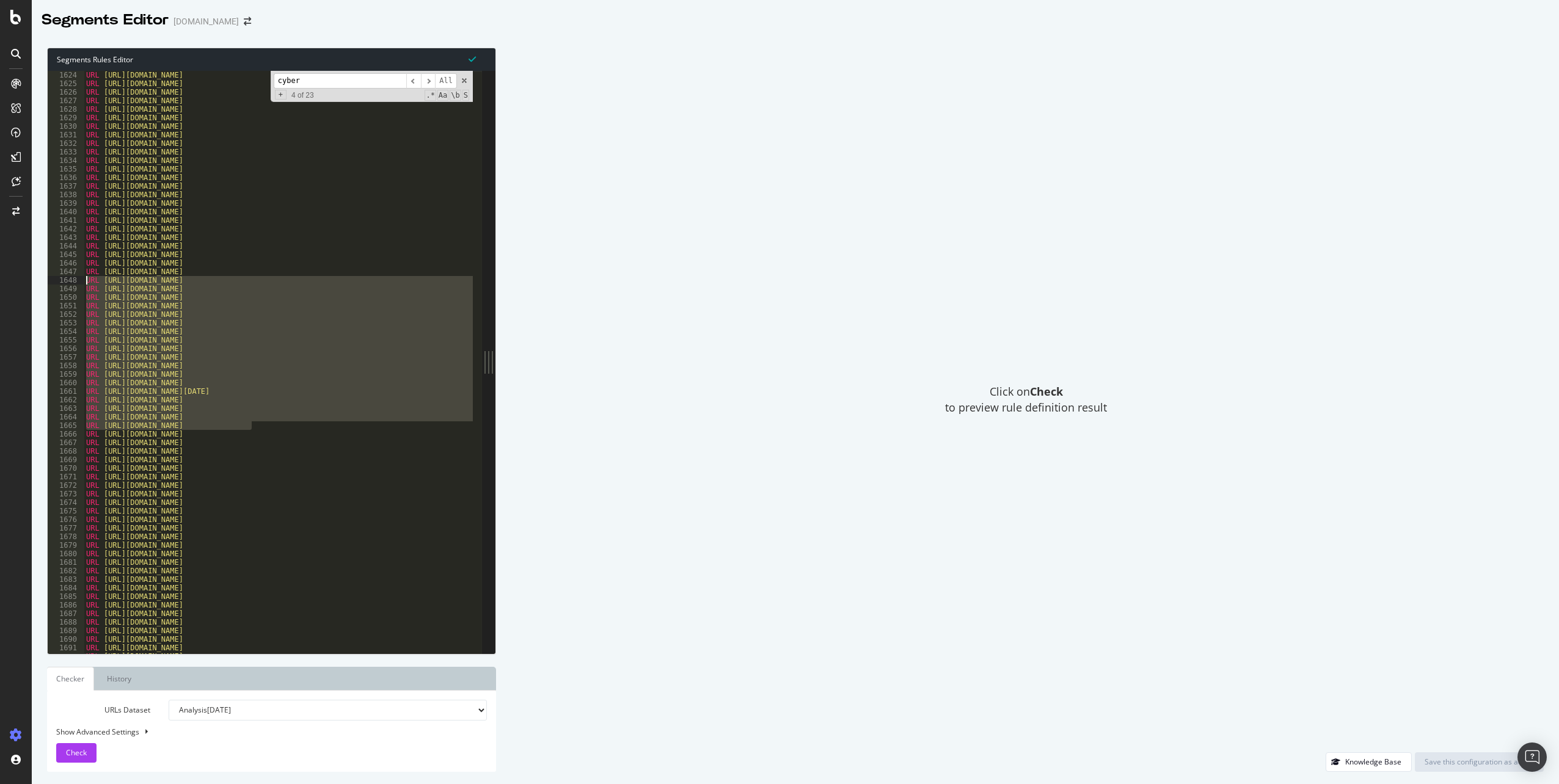
type textarea "URL https://www.adidas.ca/en/cyber_monday-running URL https://www.adidas.ca/en/…"
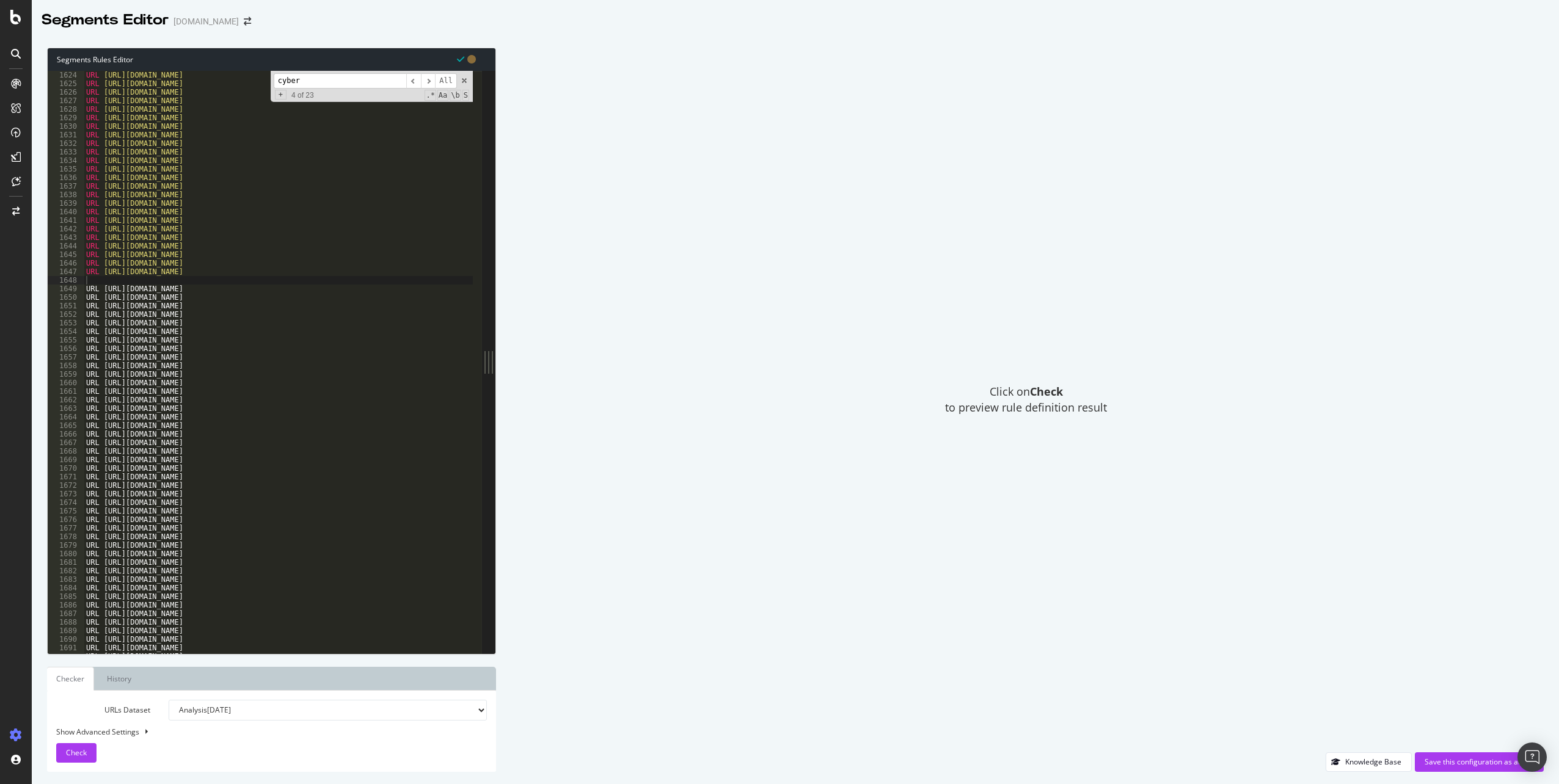
click at [212, 281] on div "URL https://www.adidas.ca/en/women-gift_guide-jackets URL https://www.adidas.ca…" at bounding box center [1110, 366] width 2053 height 591
paste textarea "URL https://www.adidas.ca/en/kids-cyber_monday-shoes"
type textarea "URL https://www.adidas.ca/en/kids-cyber_monday-shoes"
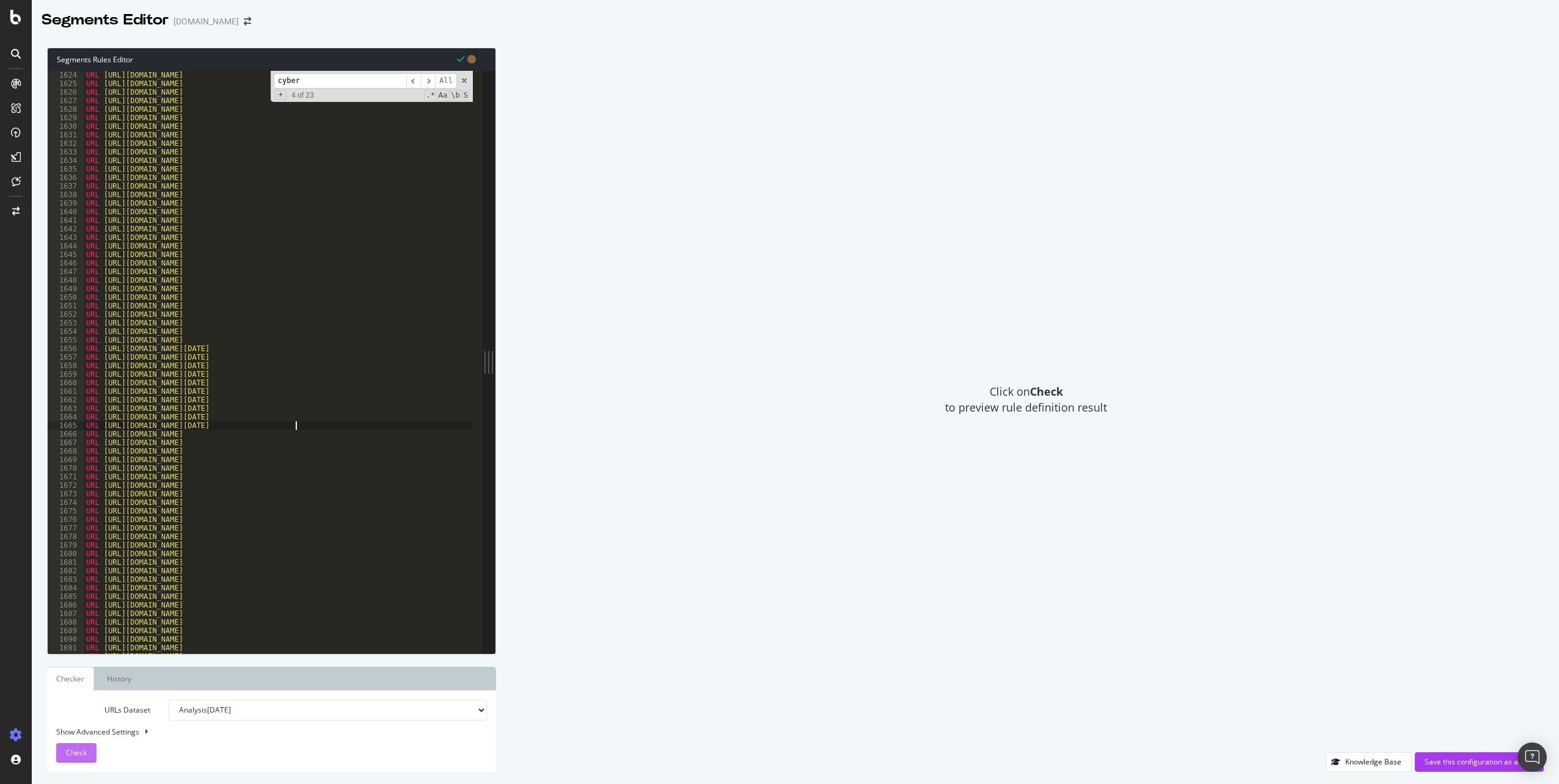
click at [84, 751] on span "Check" at bounding box center [76, 752] width 21 height 10
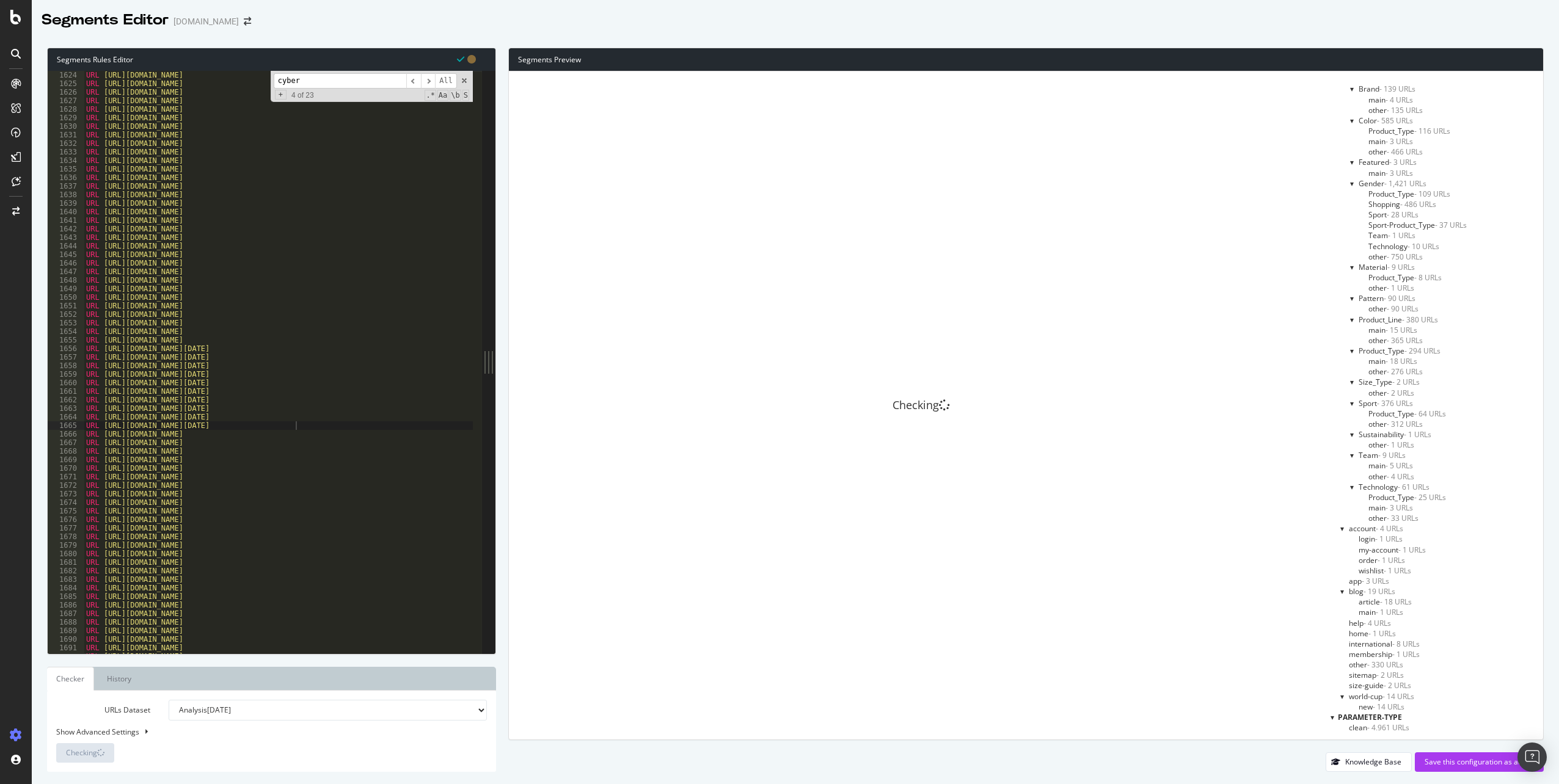
scroll to position [1160, 0]
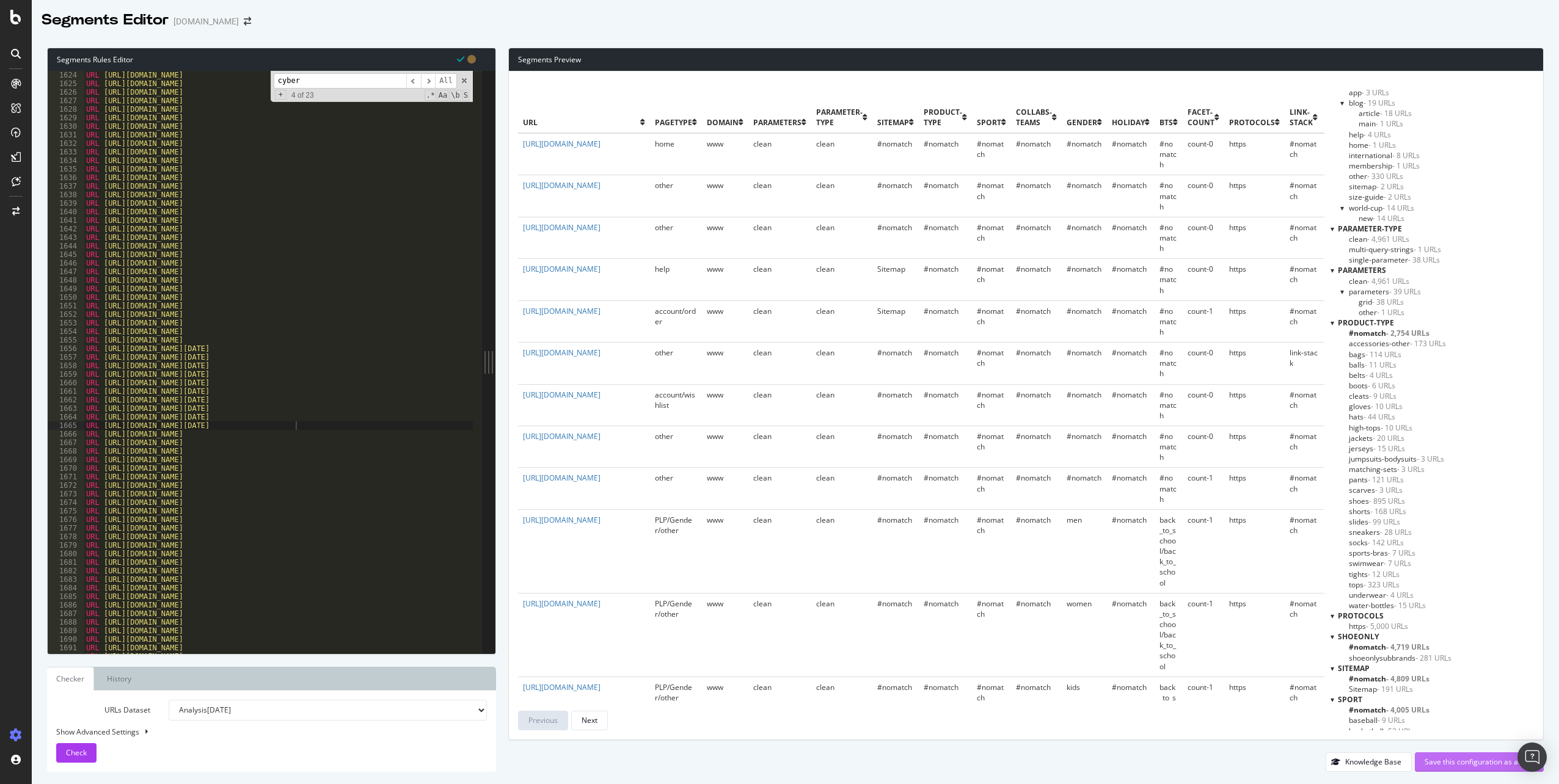
click at [1464, 761] on div "Save this configuration as active" at bounding box center [1479, 762] width 109 height 10
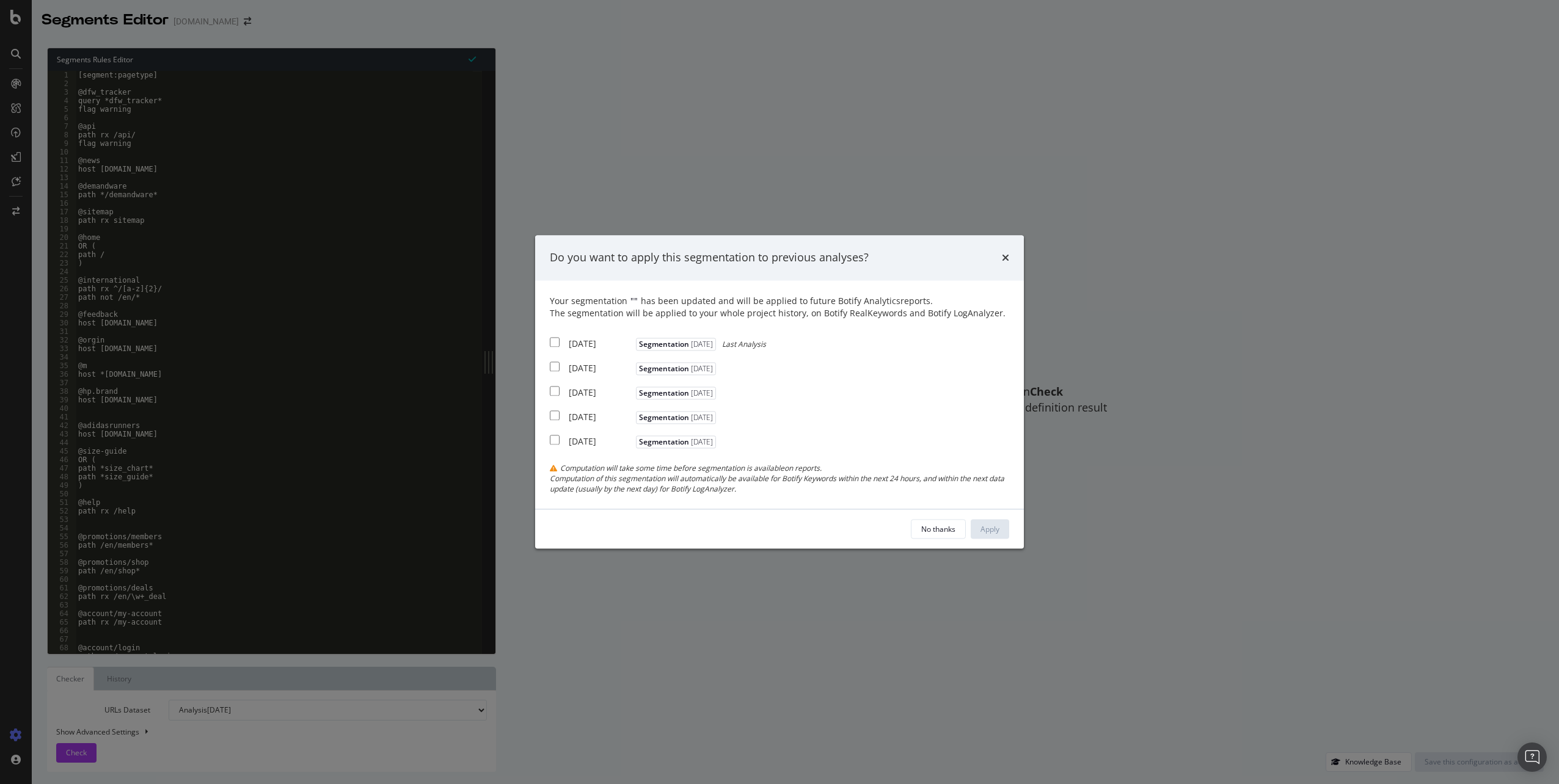
click at [588, 347] on div "[DATE]" at bounding box center [601, 343] width 64 height 12
checkbox input "true"
click at [586, 369] on div "[DATE]" at bounding box center [601, 368] width 64 height 12
checkbox input "true"
click at [587, 393] on div "[DATE]" at bounding box center [601, 392] width 64 height 12
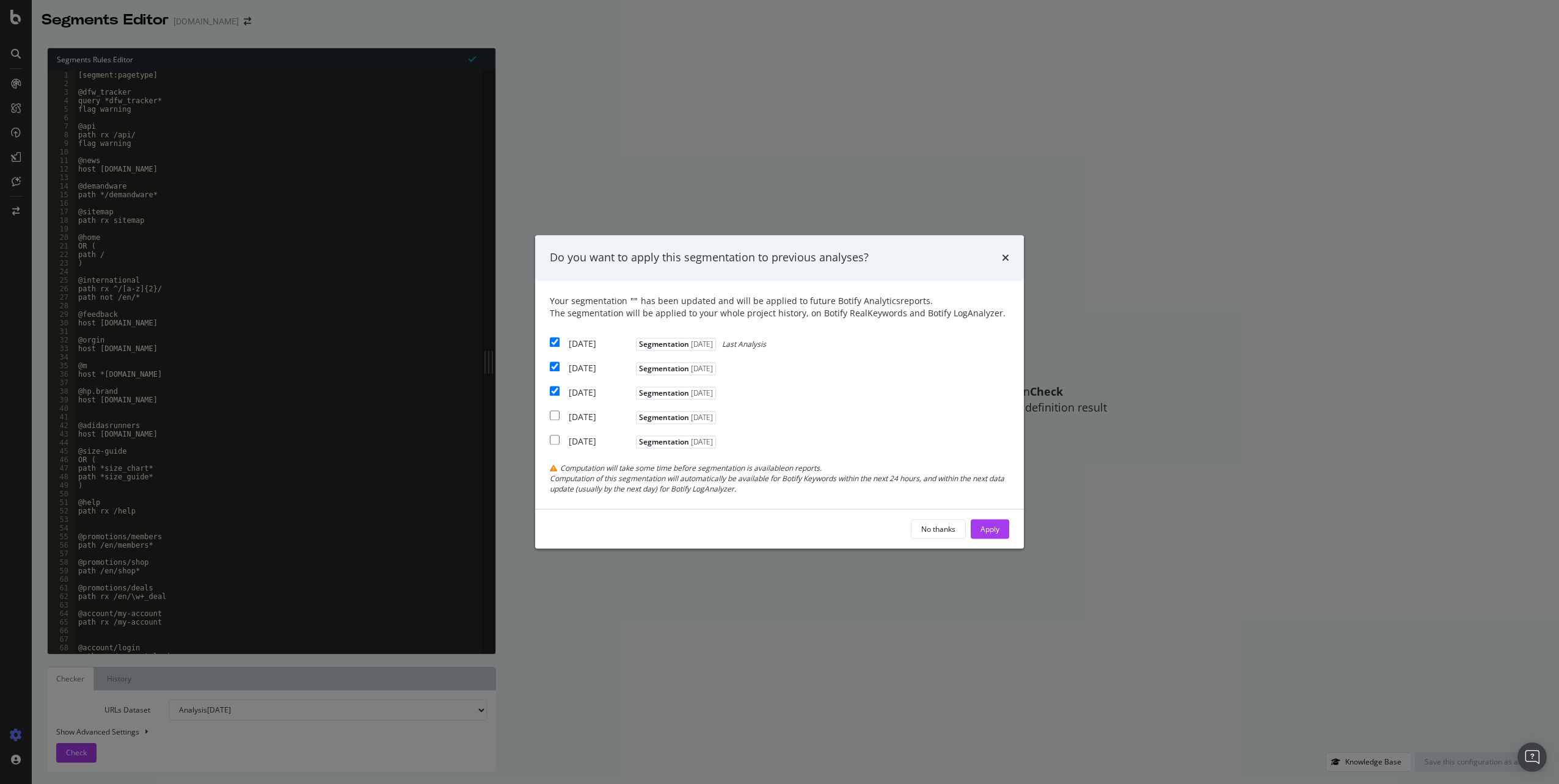
checkbox input "true"
click at [994, 532] on div "Apply" at bounding box center [990, 529] width 19 height 10
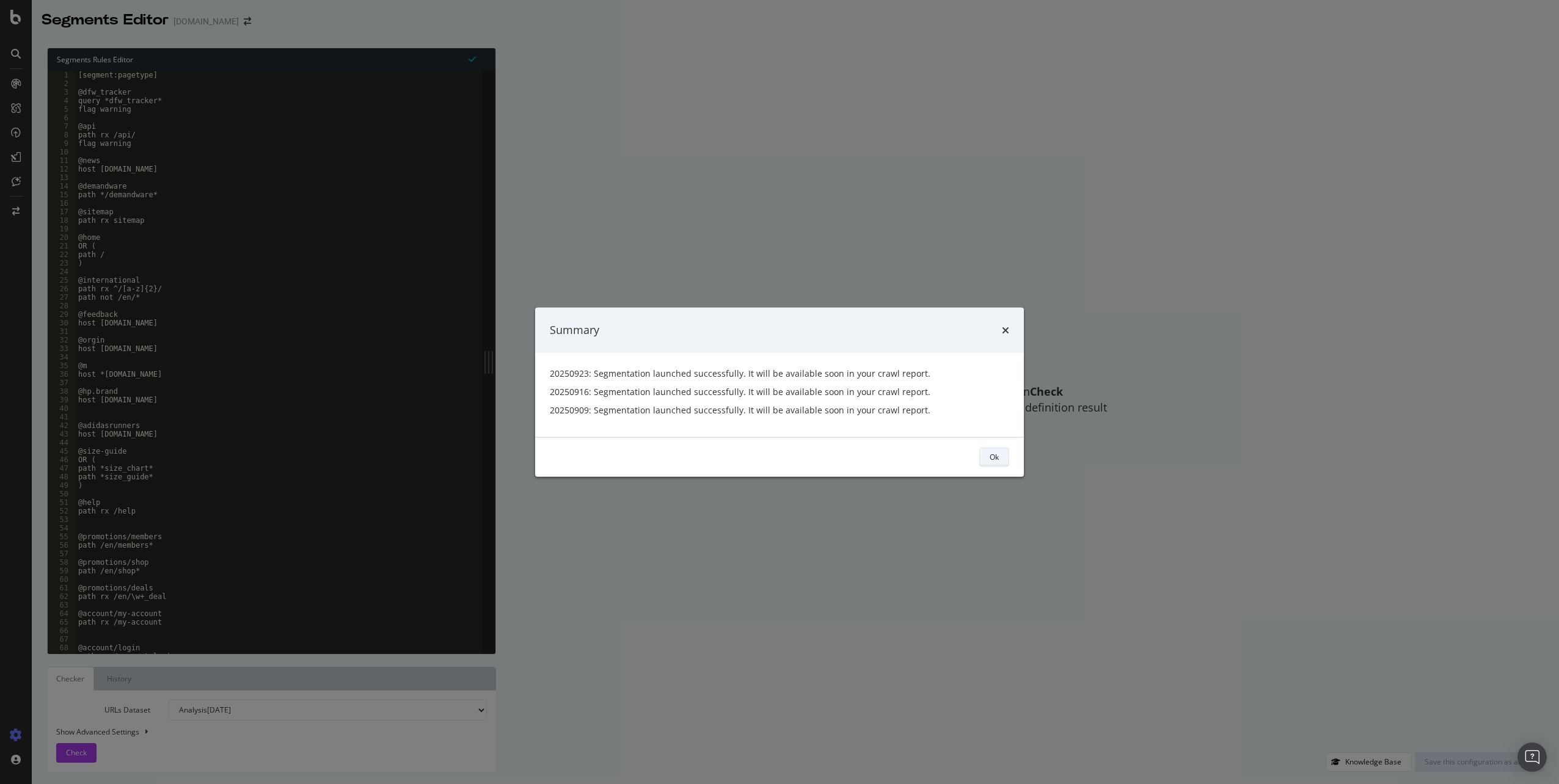
click at [980, 459] on button "Ok" at bounding box center [994, 456] width 30 height 20
